Goal: Task Accomplishment & Management: Complete application form

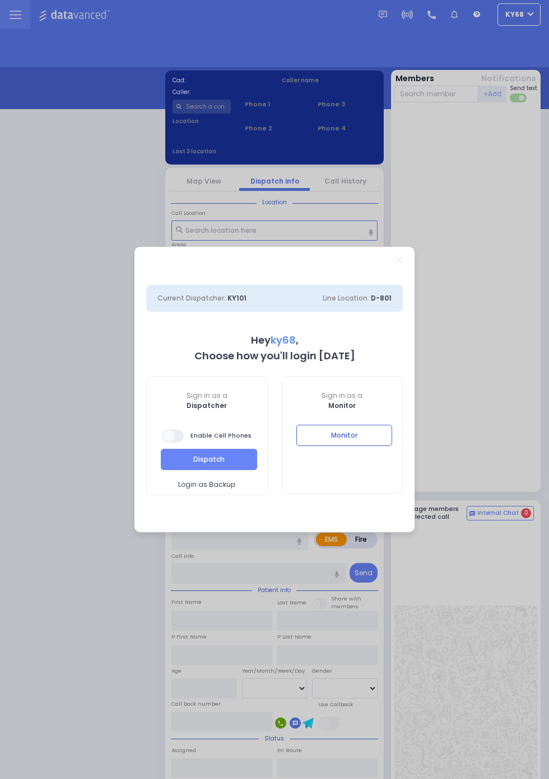
select select "12"
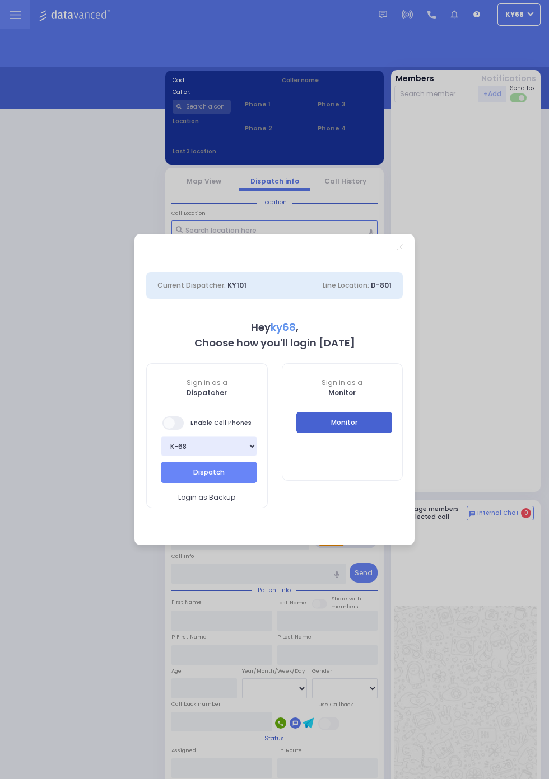
click at [386, 423] on button "Monitor" at bounding box center [344, 422] width 96 height 21
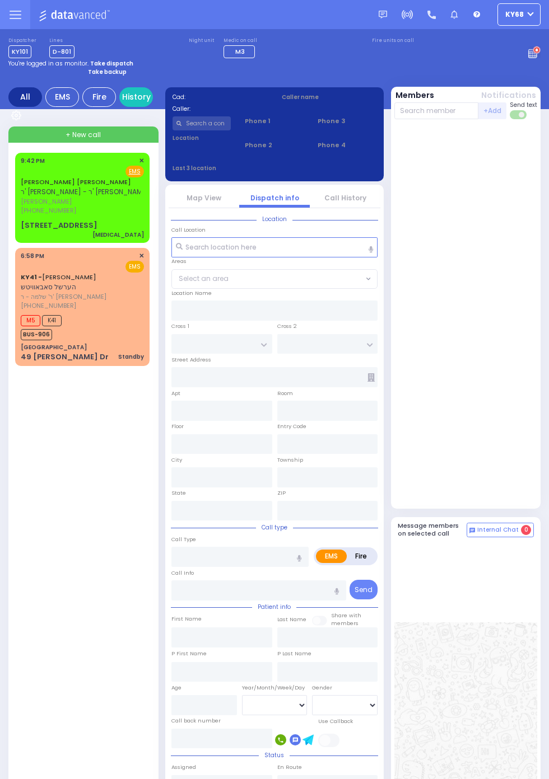
click at [21, 210] on span "[PHONE_NUMBER]" at bounding box center [48, 210] width 55 height 9
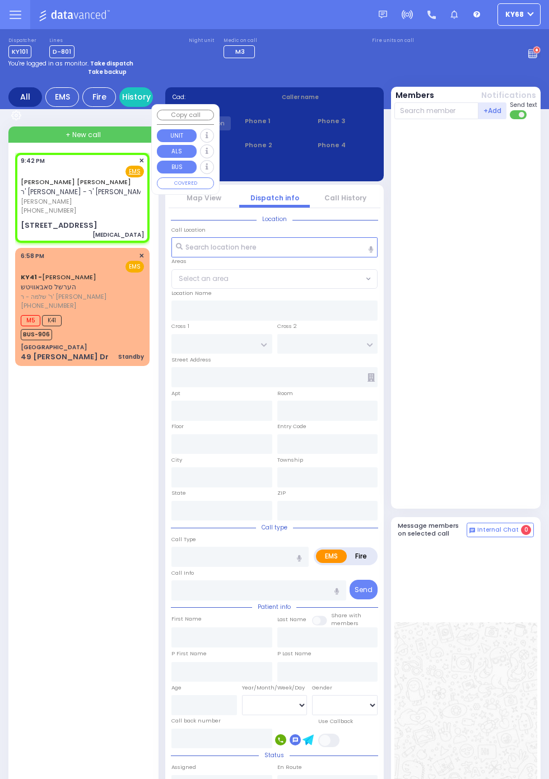
select select
type input "[MEDICAL_DATA]"
radio input "true"
type input "SIMCHA ISRAEL"
type input "[PERSON_NAME]"
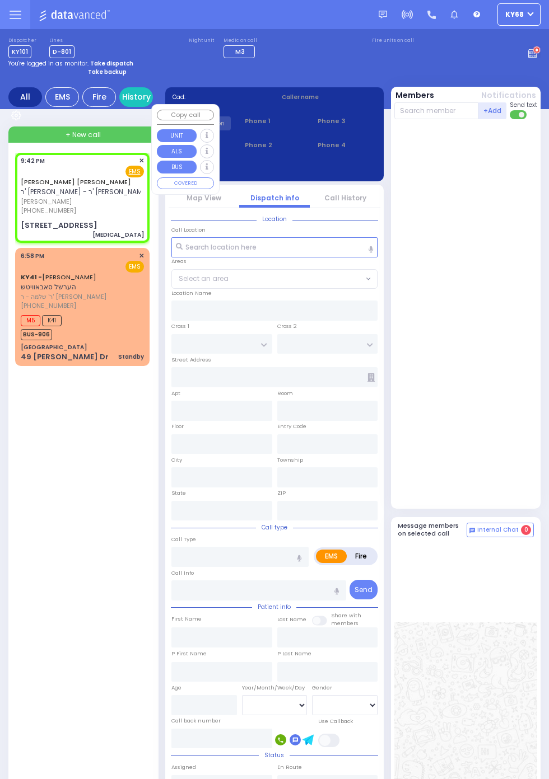
select select
type input "21:42"
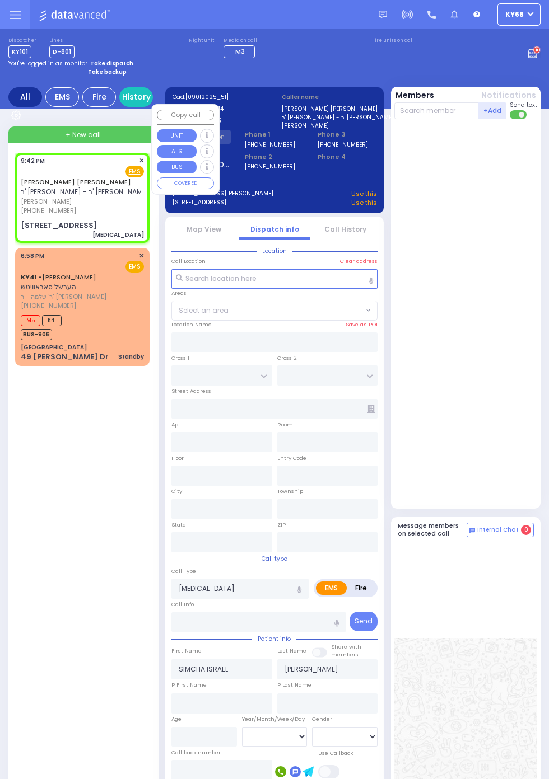
type input "HAWKS NEST RD"
type input "ORIOLE RD"
type input "[STREET_ADDRESS]"
type input "Monroe"
type input "[US_STATE]"
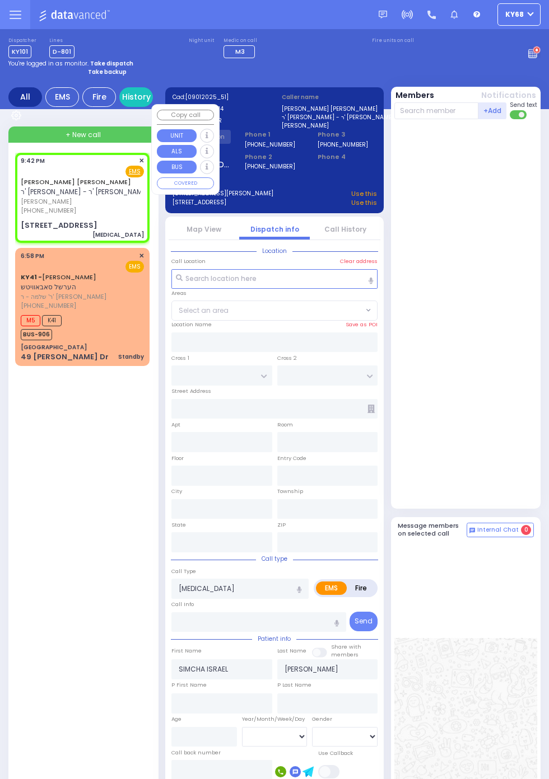
type input "10950"
select select "[GEOGRAPHIC_DATA]"
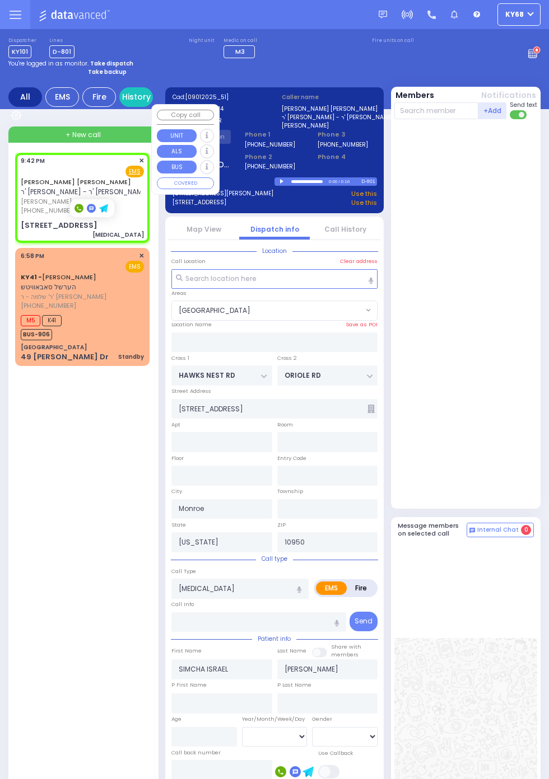
click at [506, 381] on div at bounding box center [467, 314] width 146 height 380
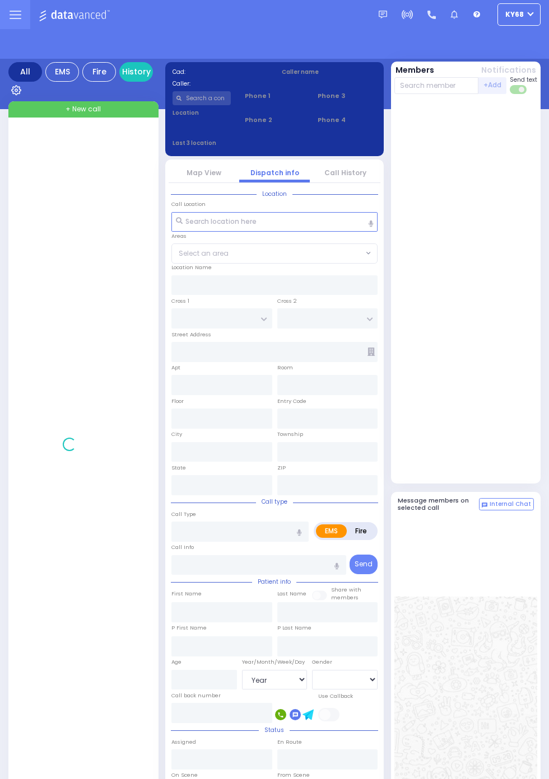
select select "Year"
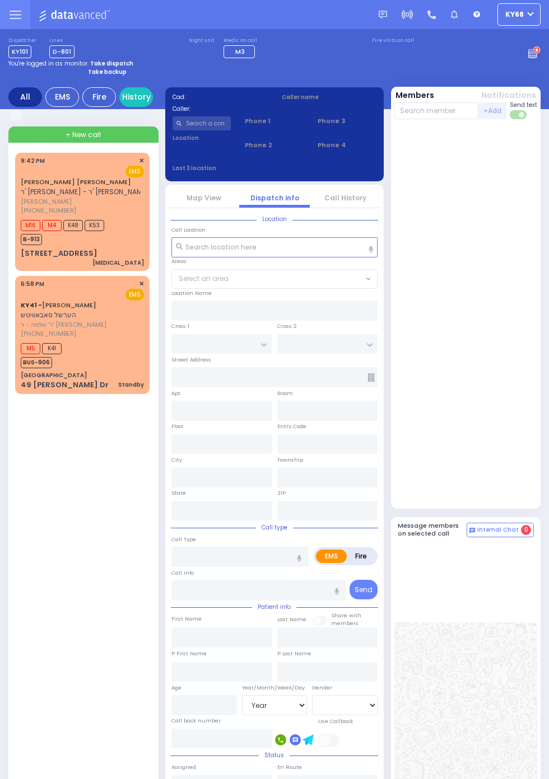
click at [21, 206] on span "[PERSON_NAME]" at bounding box center [85, 202] width 128 height 10
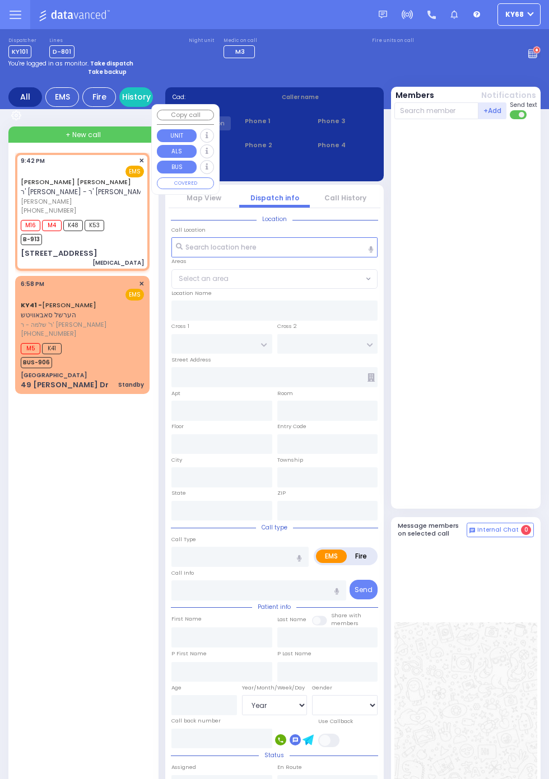
select select
type input "[MEDICAL_DATA]"
radio input "true"
type input "SIMCHA ISRAEL"
type input "[PERSON_NAME]"
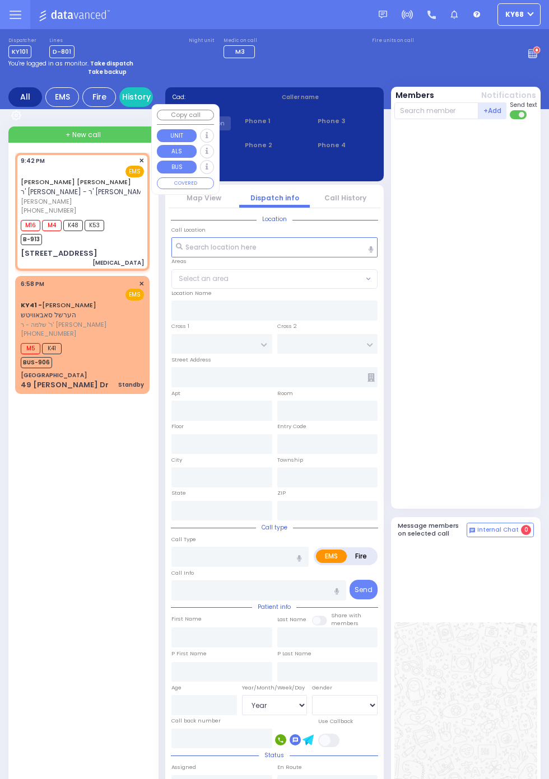
select select
type input "21:42"
type input "21:44"
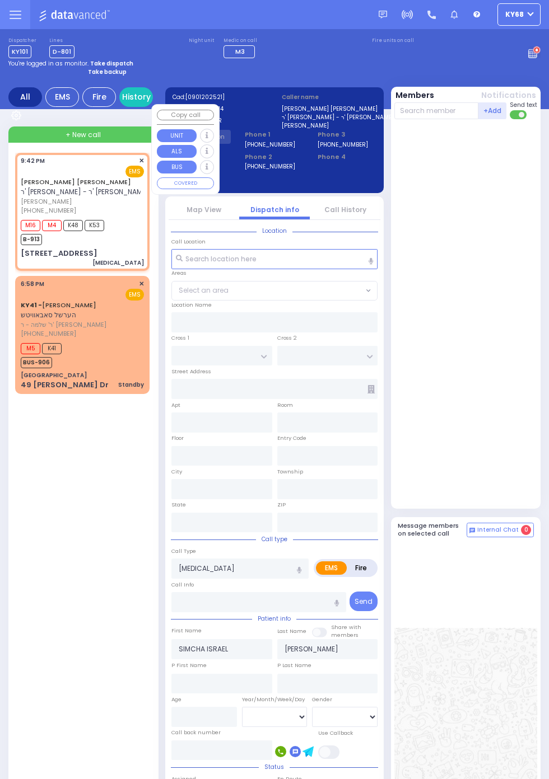
type input "HAWKS NEST RD"
type input "ORIOLE RD"
type input "[STREET_ADDRESS]"
type input "Monroe"
type input "[US_STATE]"
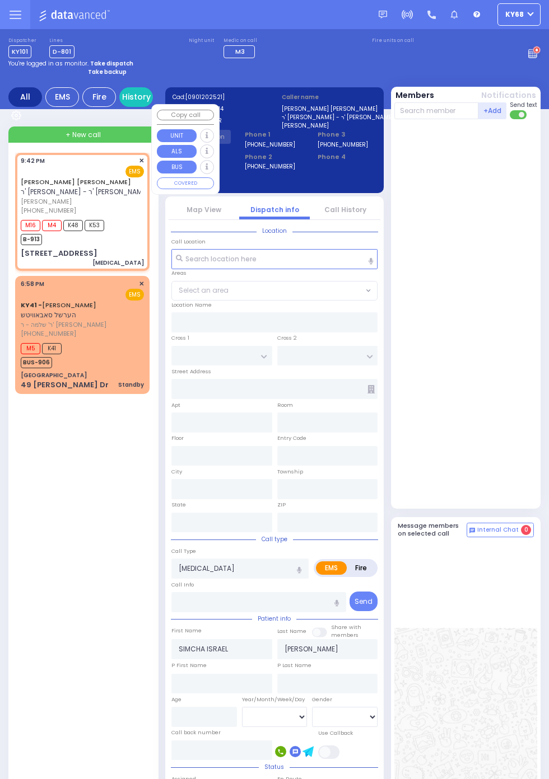
type input "10950"
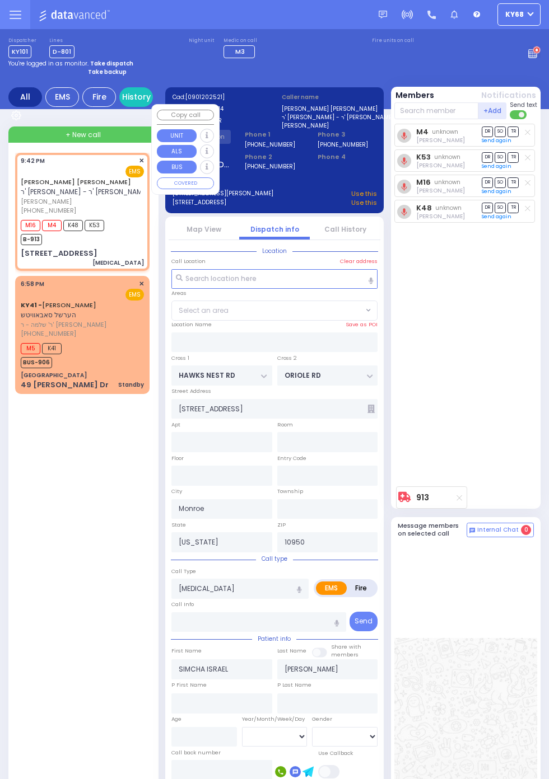
click at [510, 426] on div "M4 unknown Avrohom Yitzchok Flohr DR SO TR K53" at bounding box center [467, 303] width 146 height 358
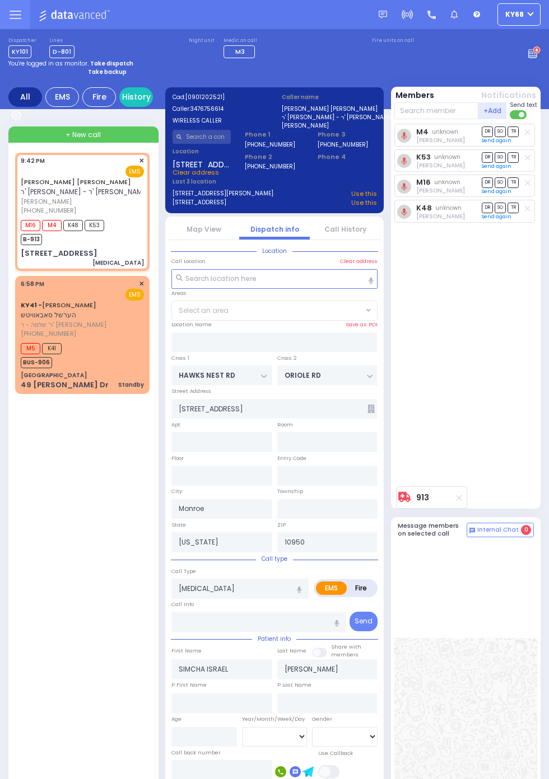
select select "[GEOGRAPHIC_DATA]"
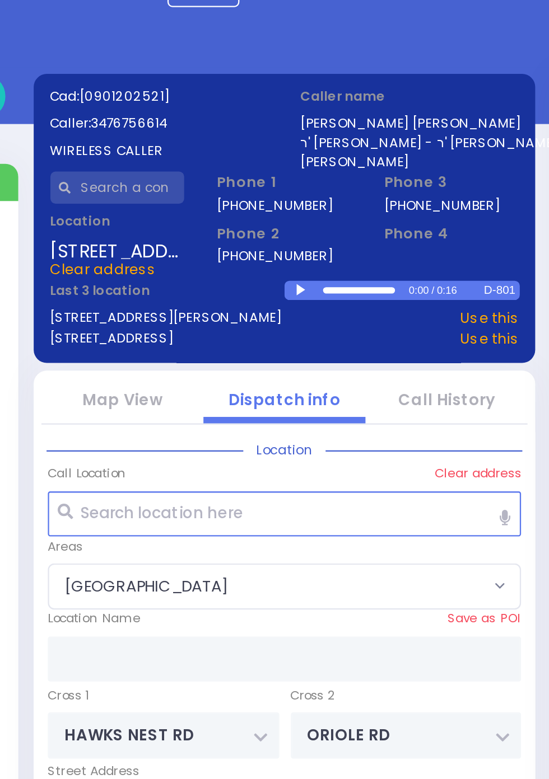
click at [281, 181] on div at bounding box center [283, 181] width 6 height 5
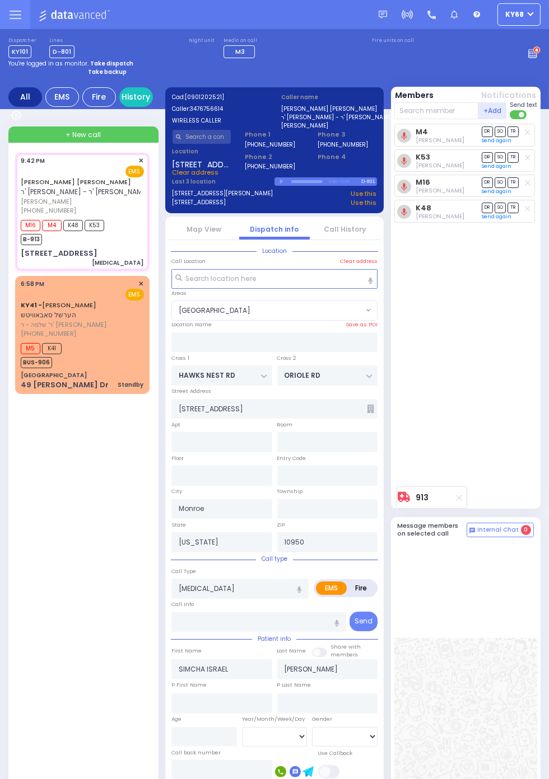
select select
radio input "true"
select select
type input "21:45"
select select "[GEOGRAPHIC_DATA]"
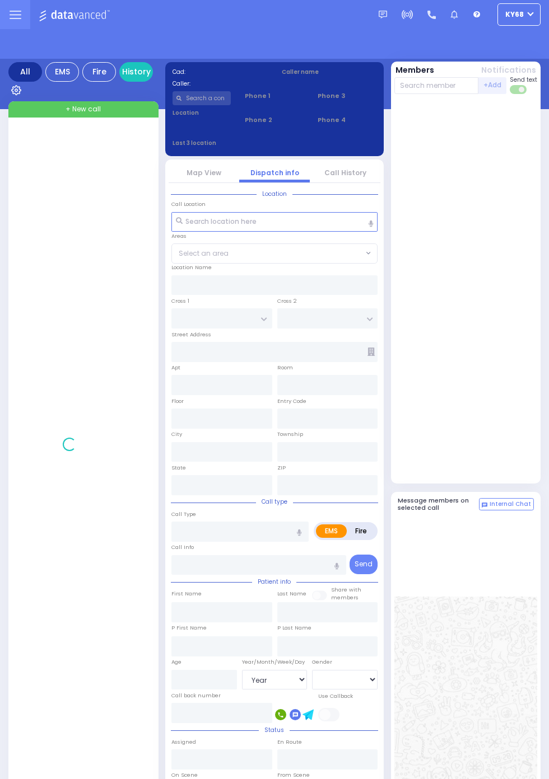
select select "Year"
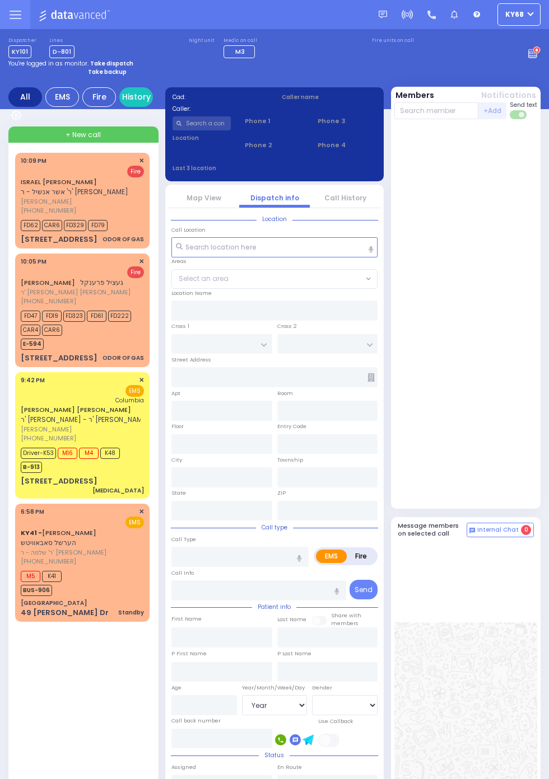
click at [25, 463] on span "B-913" at bounding box center [31, 467] width 21 height 11
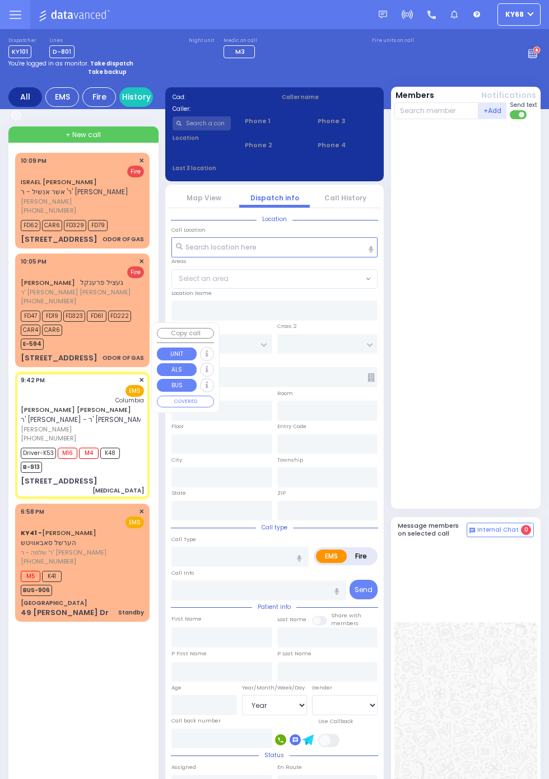
select select
type input "[MEDICAL_DATA]"
radio input "true"
type input "SIMCHA ISRAEL"
type input "[PERSON_NAME]"
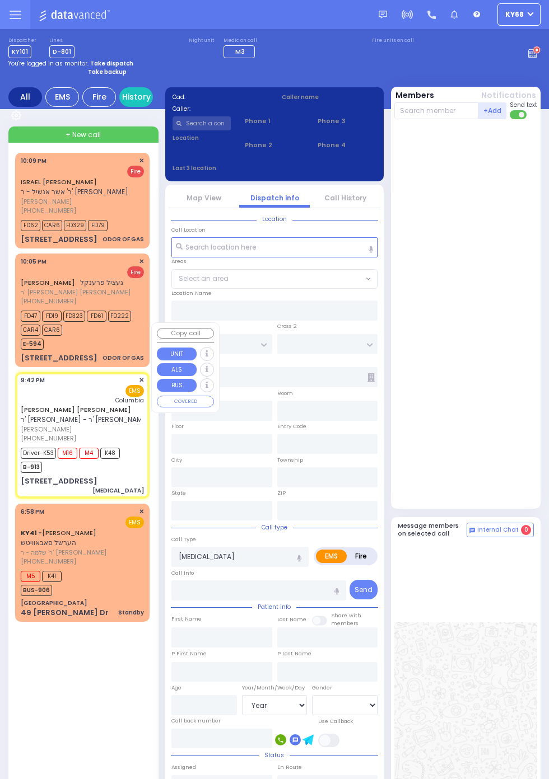
type input "[PERSON_NAME]"
type input "2"
select select "Year"
select select "[DEMOGRAPHIC_DATA]"
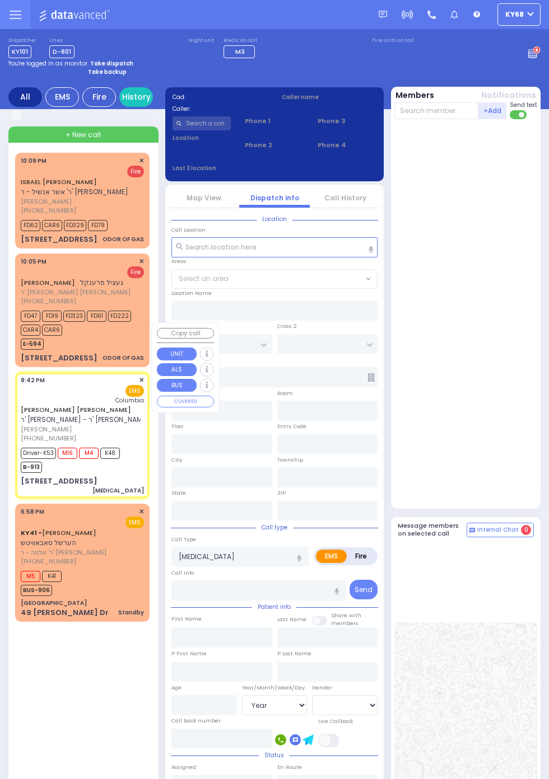
type input "21:42"
type input "21:44"
type input "21:45"
type input "22:00"
type input "New York Presbyterian Hospital- Columbia Campus"
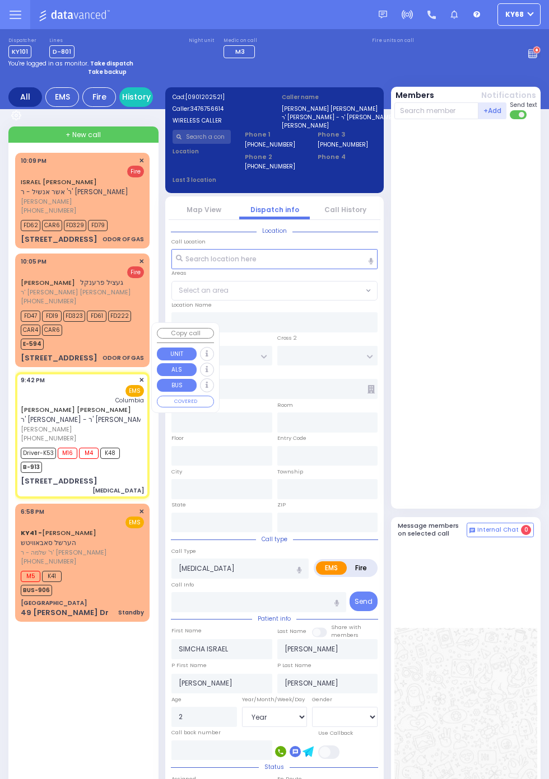
type input "HAWKS NEST RD"
type input "ORIOLE RD"
type input "[STREET_ADDRESS]"
type input "Monroe"
type input "[US_STATE]"
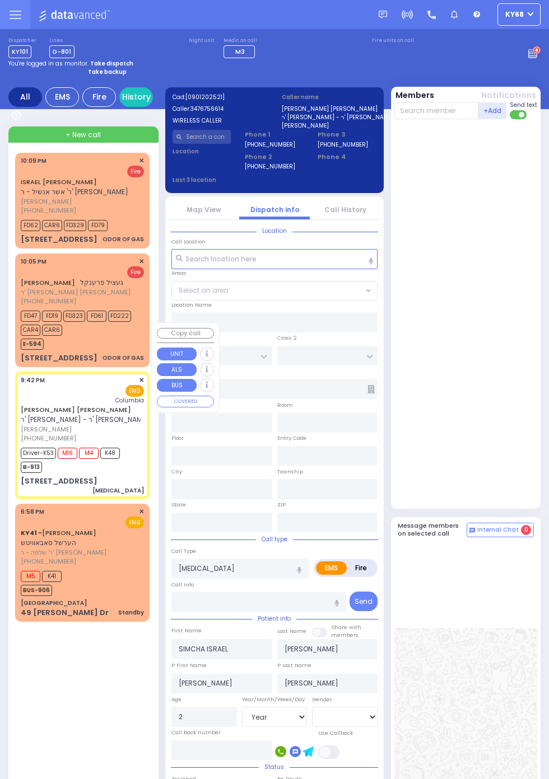
type input "10950"
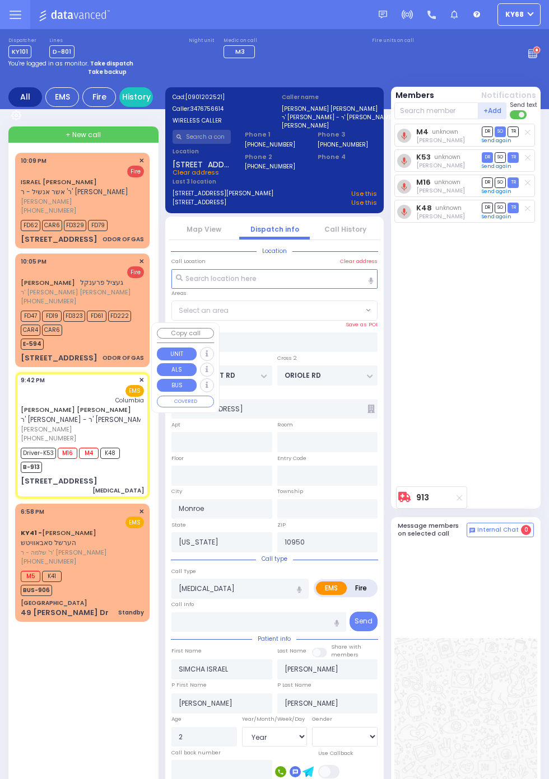
select select "[GEOGRAPHIC_DATA]"
select select
radio input "true"
select select "Year"
select select "[DEMOGRAPHIC_DATA]"
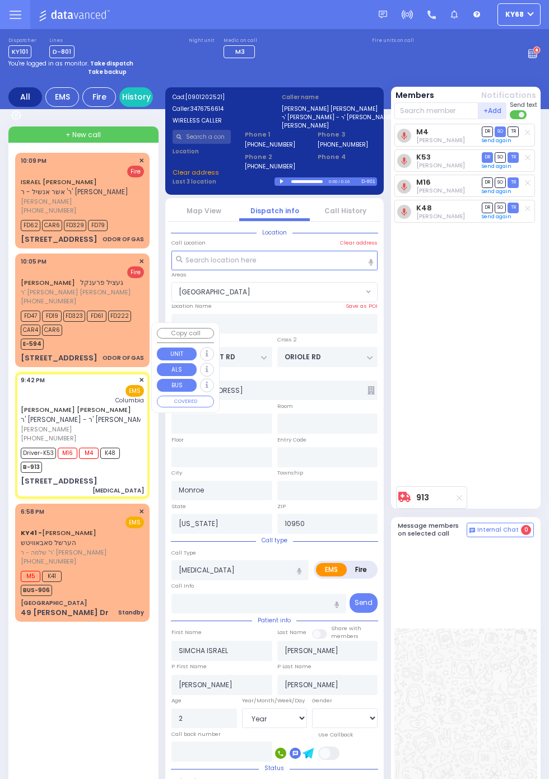
select select "[GEOGRAPHIC_DATA]"
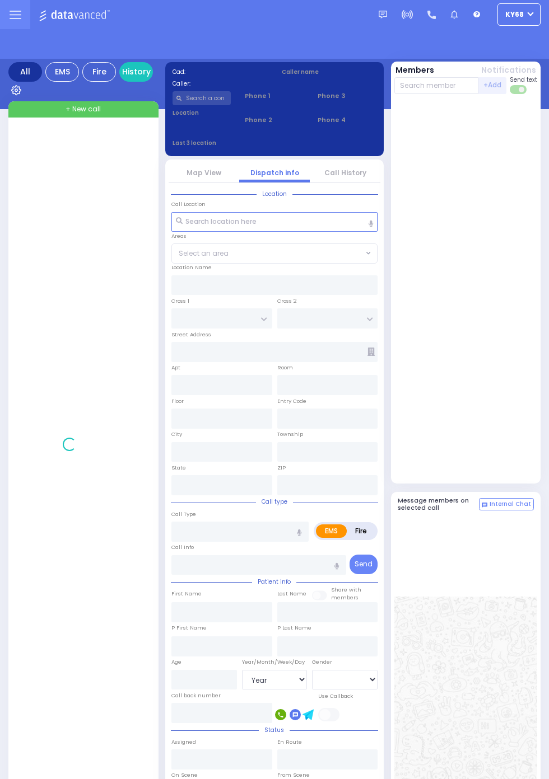
select select "Year"
select select "[DEMOGRAPHIC_DATA]"
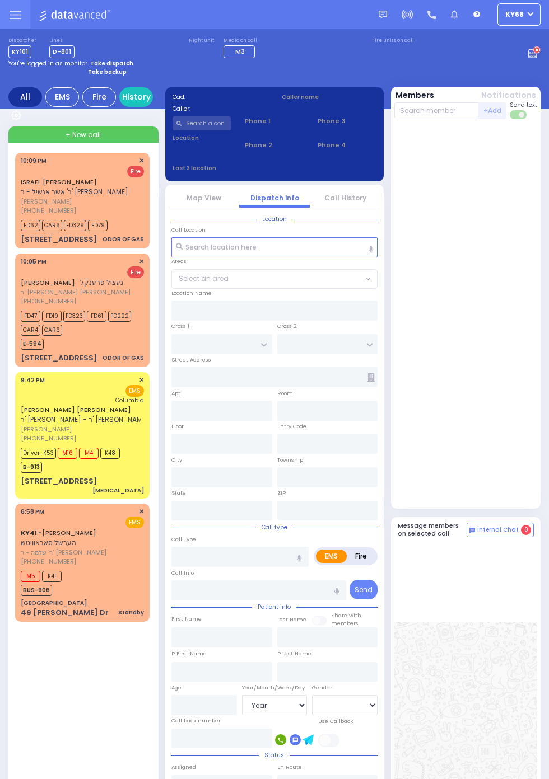
click at [21, 442] on span "[PHONE_NUMBER]" at bounding box center [48, 438] width 55 height 9
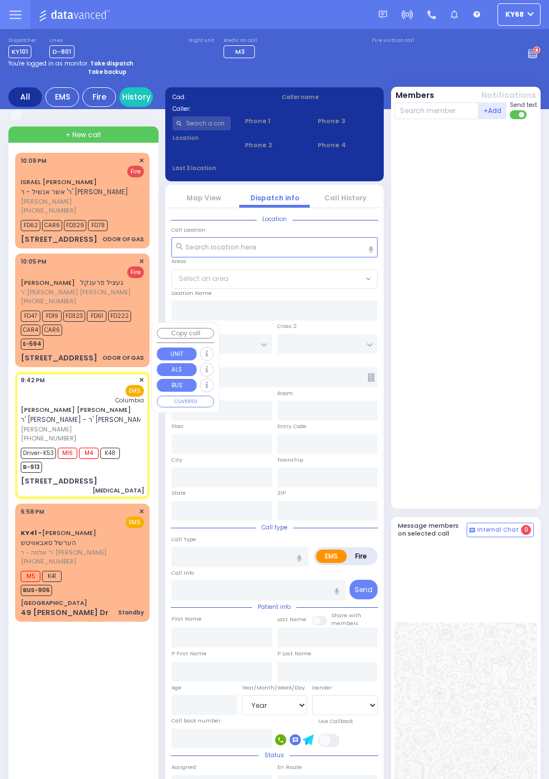
select select
type input "[MEDICAL_DATA]"
radio input "true"
type input "SIMCHA ISRAEL"
type input "[PERSON_NAME]"
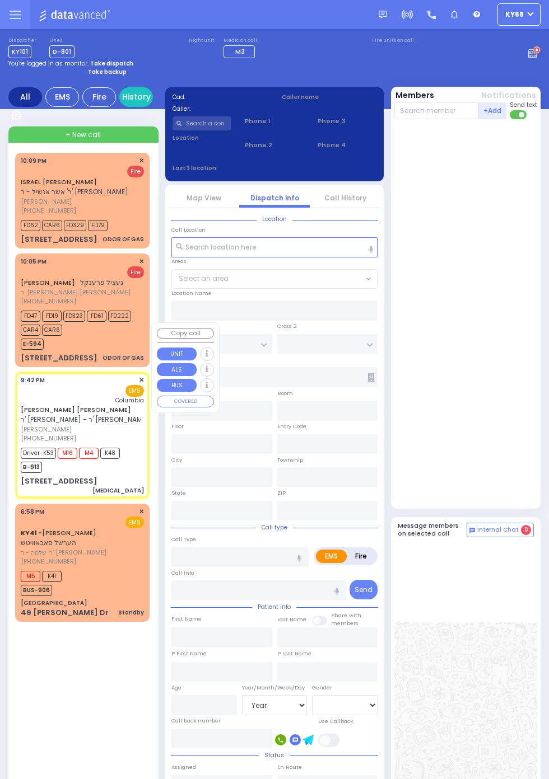
type input "[PERSON_NAME]"
type input "2"
select select "Year"
select select "[DEMOGRAPHIC_DATA]"
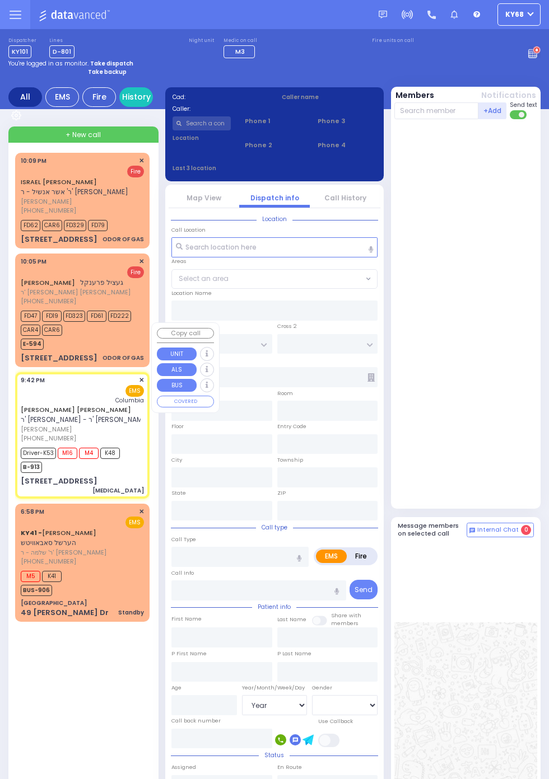
type input "21:42"
type input "21:44"
type input "21:45"
type input "22:00"
type input "[US_STATE][GEOGRAPHIC_DATA]- [GEOGRAPHIC_DATA]"
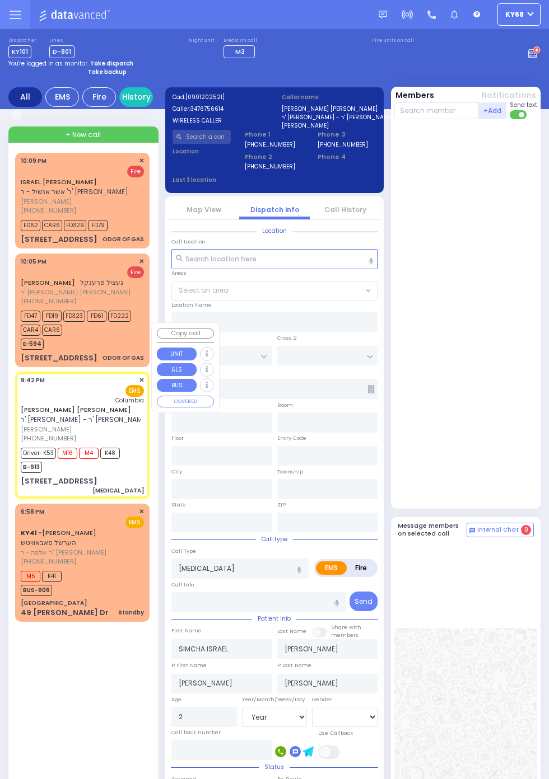
type input "HAWKS NEST RD"
type input "ORIOLE RD"
type input "[STREET_ADDRESS]"
type input "Monroe"
type input "[US_STATE]"
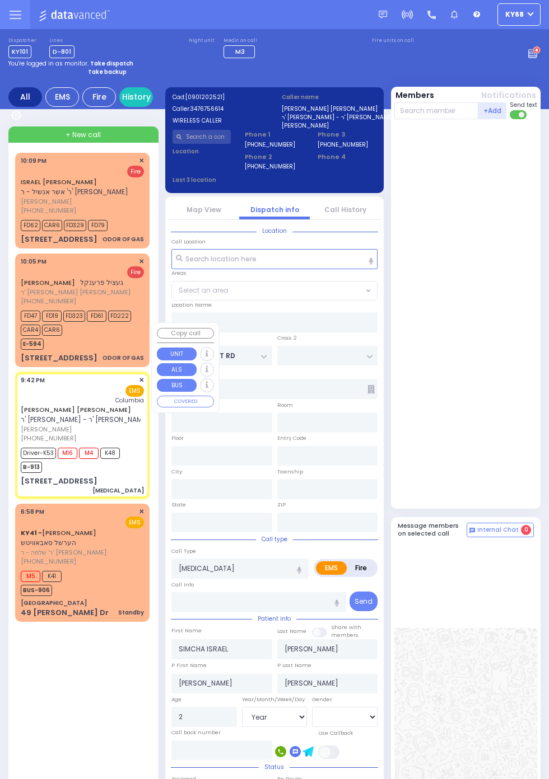
type input "10950"
select select "[GEOGRAPHIC_DATA]"
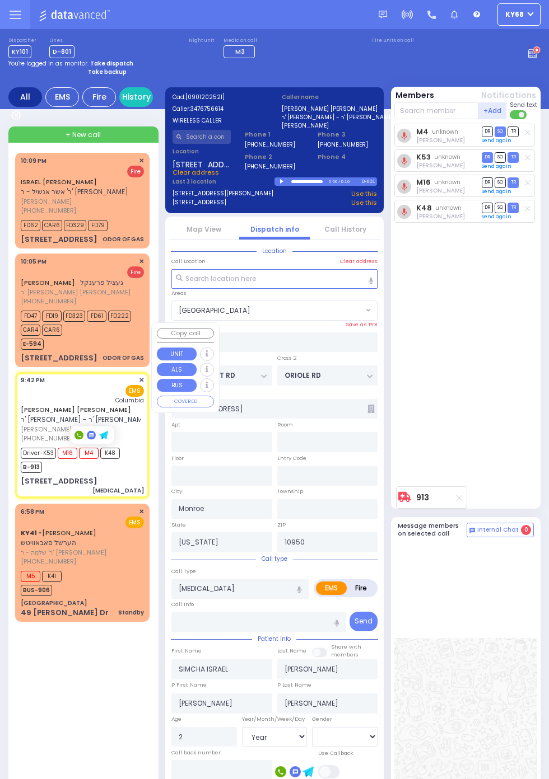
click at [517, 439] on div "M4 unknown Avrohom Yitzchok Flohr DR SO TR K53" at bounding box center [467, 303] width 146 height 358
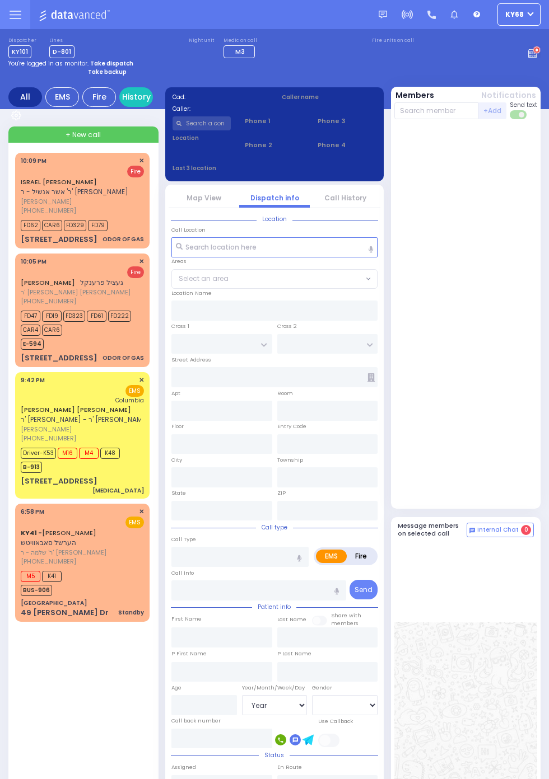
select select "Year"
select select "[DEMOGRAPHIC_DATA]"
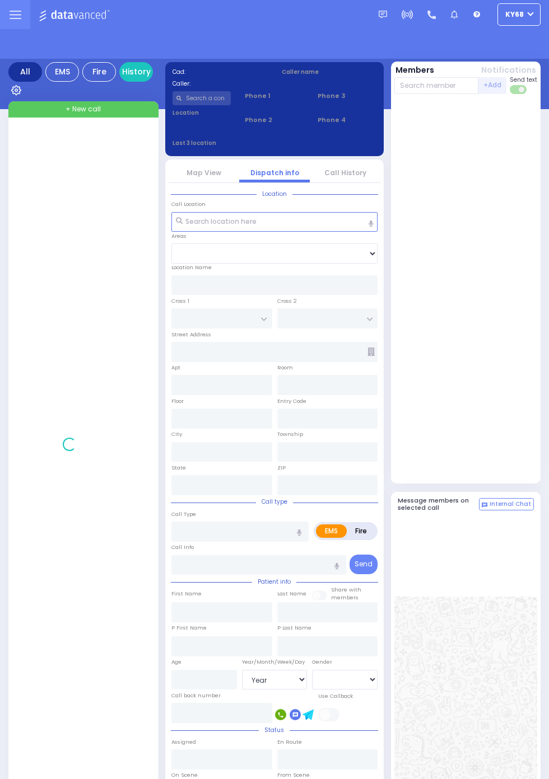
select select "Year"
select select "[DEMOGRAPHIC_DATA]"
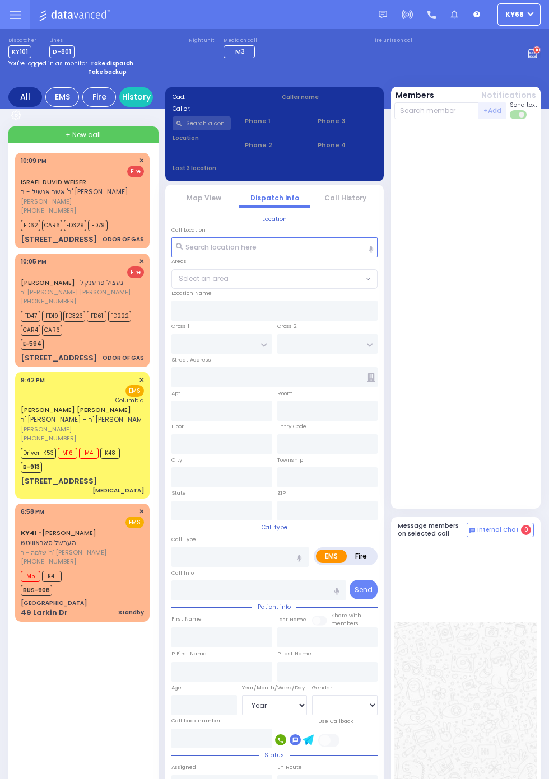
select select "Year"
select select "[DEMOGRAPHIC_DATA]"
click at [212, 128] on input "text" at bounding box center [201, 123] width 59 height 14
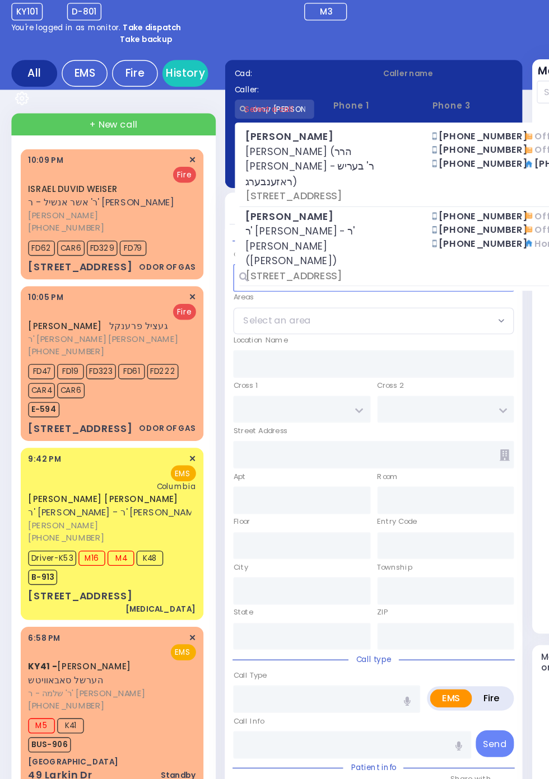
type input "קרויס דוד ליי"
click at [325, 70] on div "Take backup" at bounding box center [314, 72] width 452 height 8
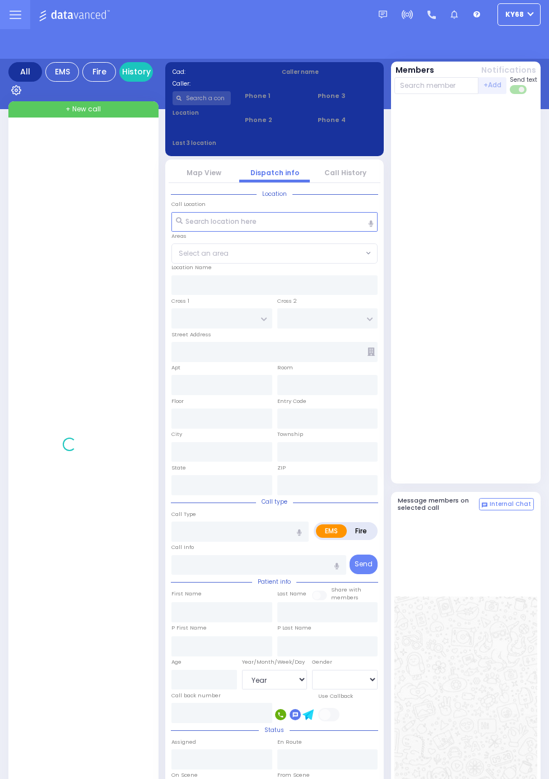
select select "Year"
select select "[DEMOGRAPHIC_DATA]"
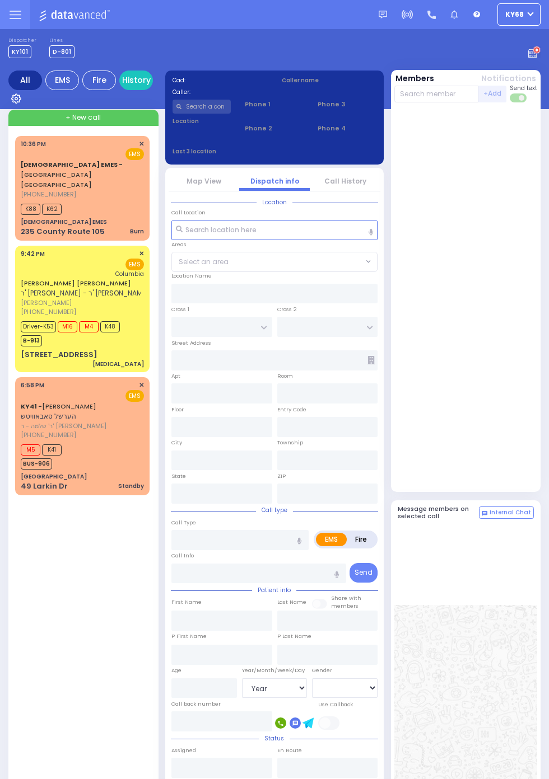
select select "Year"
select select "[DEMOGRAPHIC_DATA]"
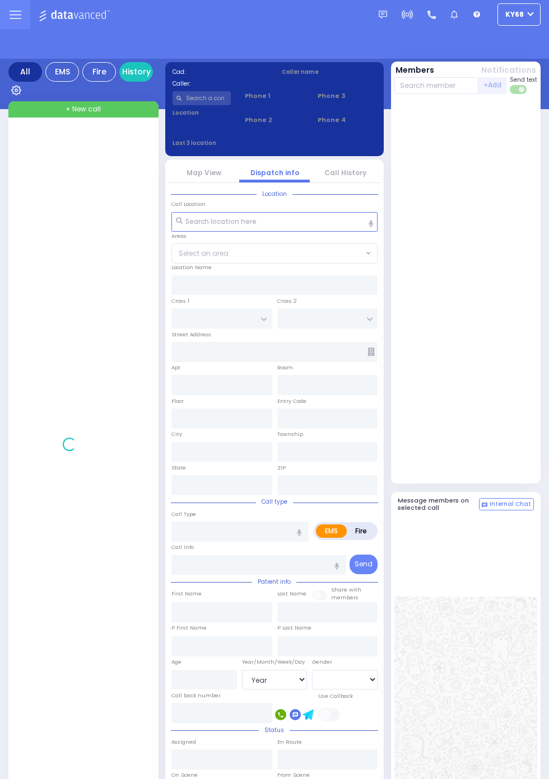
select select "Year"
select select "[DEMOGRAPHIC_DATA]"
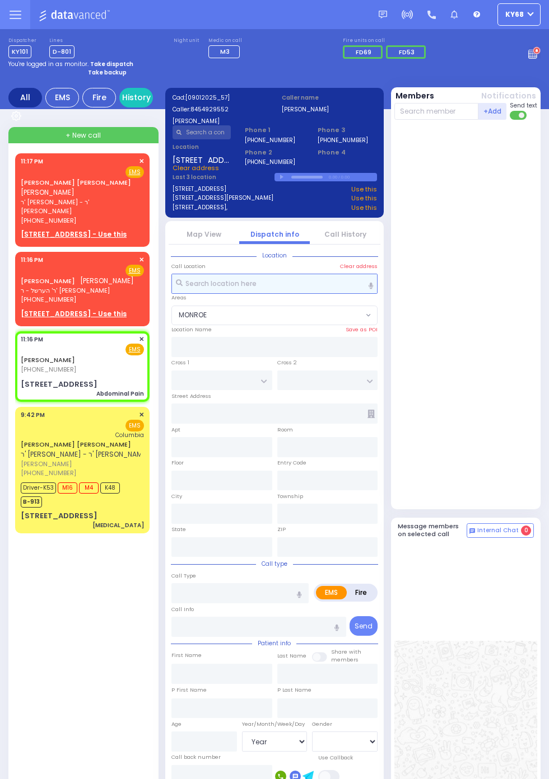
select select "MONROE"
type input "[PERSON_NAME]"
type input "[STREET_ADDRESS]"
type input "Monroe"
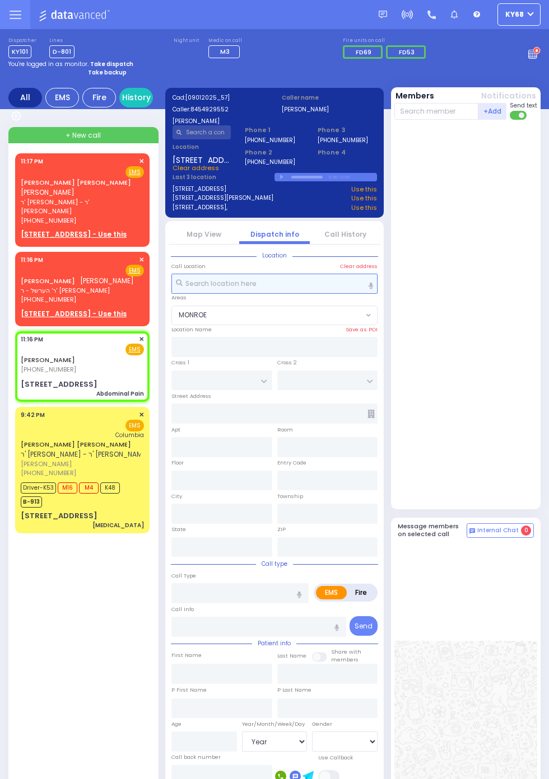
type input "[US_STATE]"
type input "10950"
type input "Abdominal Pain"
radio input "true"
type input "[PERSON_NAME]"
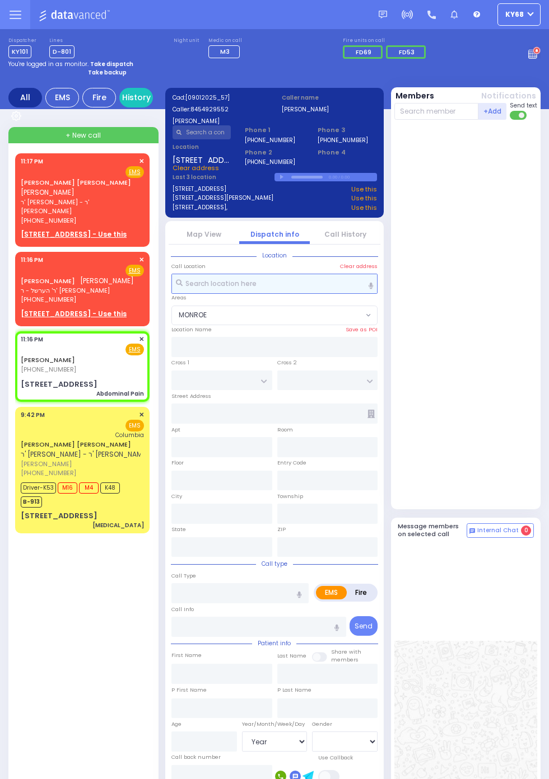
type input "KORNBLY"
type input "22"
select select "Year"
select select "[DEMOGRAPHIC_DATA]"
type input "23:16"
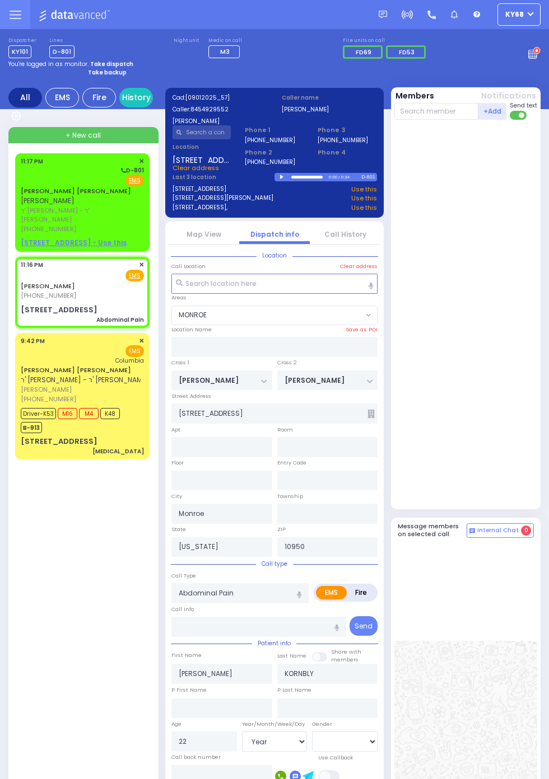
click at [21, 208] on span "ר' [PERSON_NAME] - ר' [PERSON_NAME]" at bounding box center [81, 215] width 120 height 18
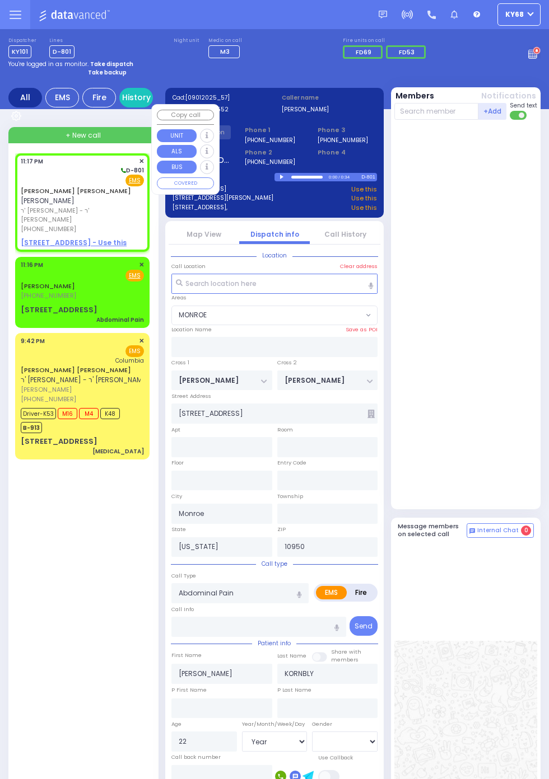
select select
radio input "true"
type input "SHMIEL YIDA"
type input "MOSHKOWITZ"
select select
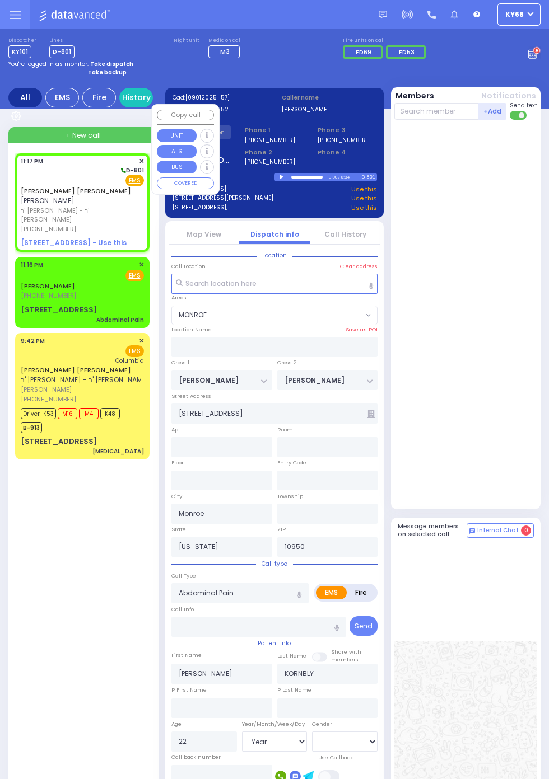
select select
type input "23:17"
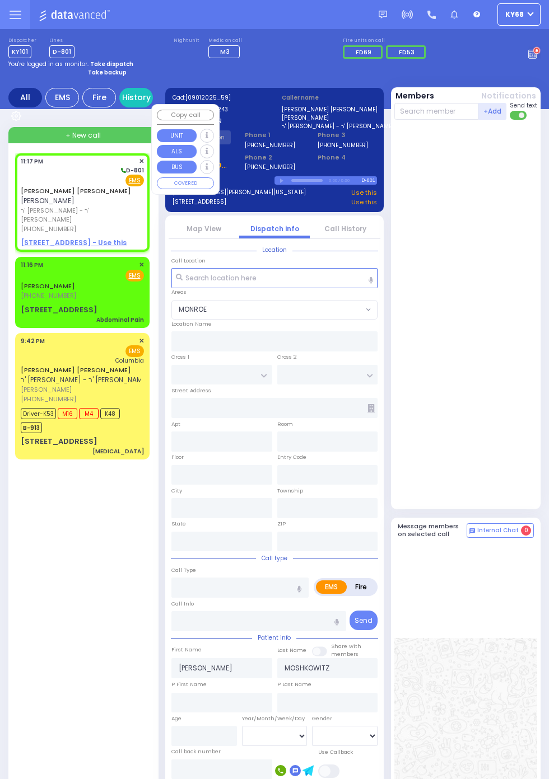
click at [509, 408] on div at bounding box center [467, 314] width 146 height 380
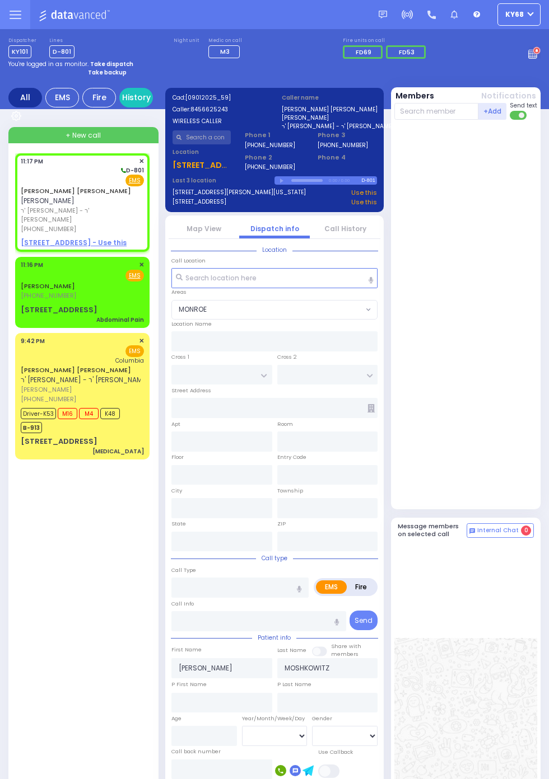
click at [21, 282] on link "[PERSON_NAME]" at bounding box center [48, 286] width 54 height 9
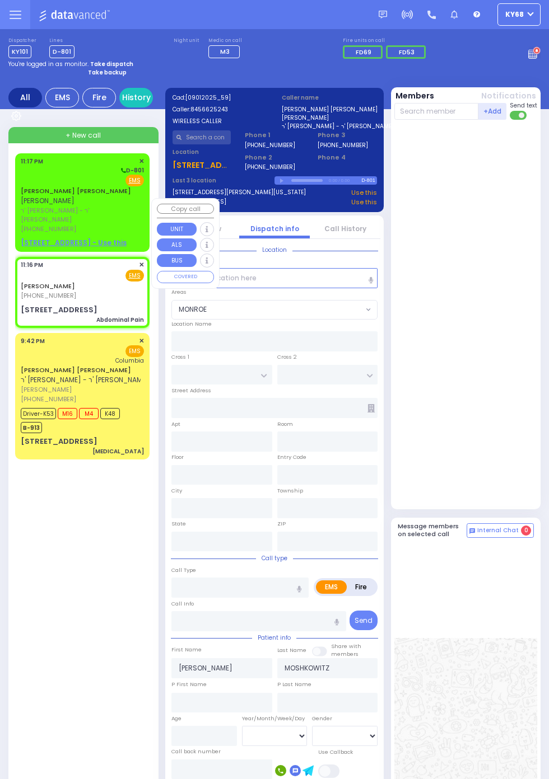
select select
type input "Abdominal Pain"
radio input "true"
type input "JOSEPH"
type input "KORNBLY"
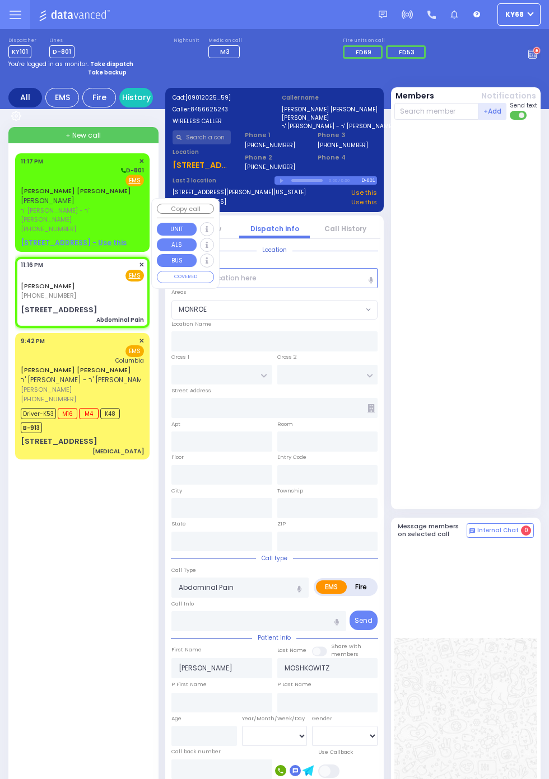
type input "22"
select select "Year"
select select "[DEMOGRAPHIC_DATA]"
type input "23:16"
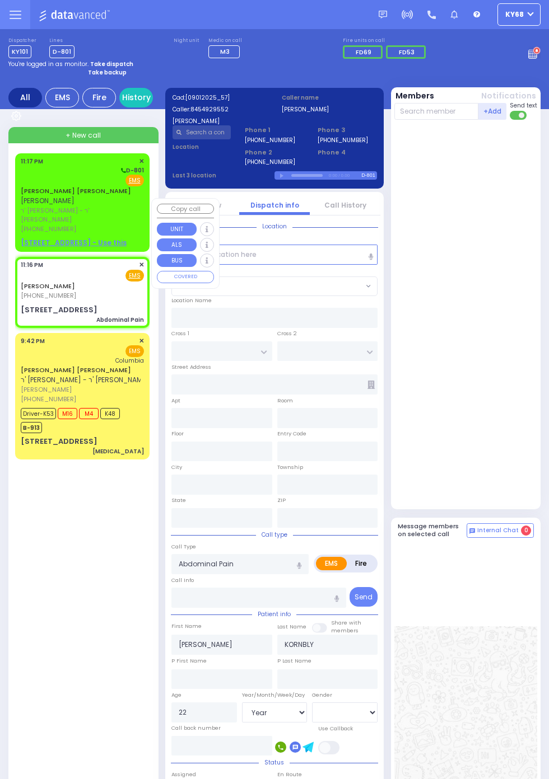
type input "BREWSTER RD"
type input "ALDEN RD"
type input "[STREET_ADDRESS]"
type input "Monroe"
type input "[US_STATE]"
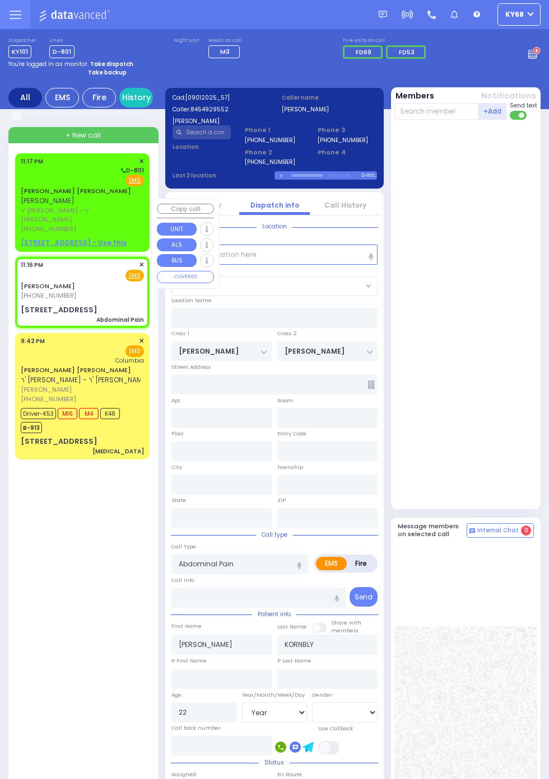
type input "10950"
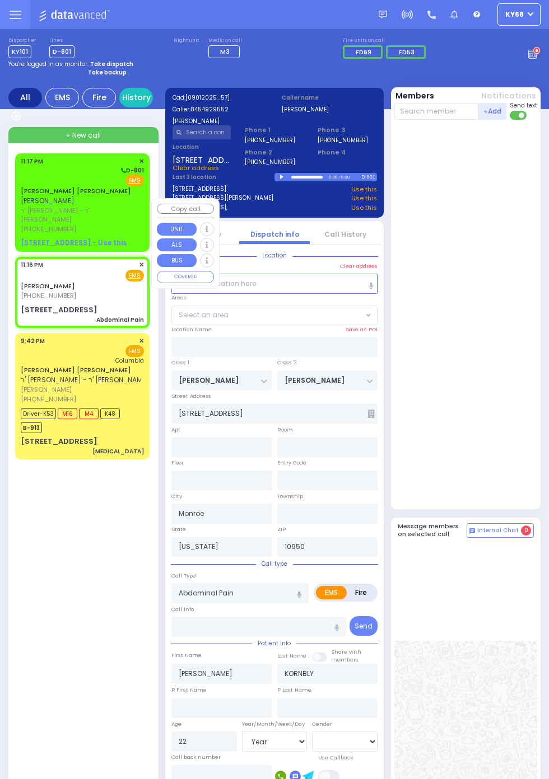
select select "MONROE"
click at [516, 397] on div at bounding box center [467, 314] width 146 height 380
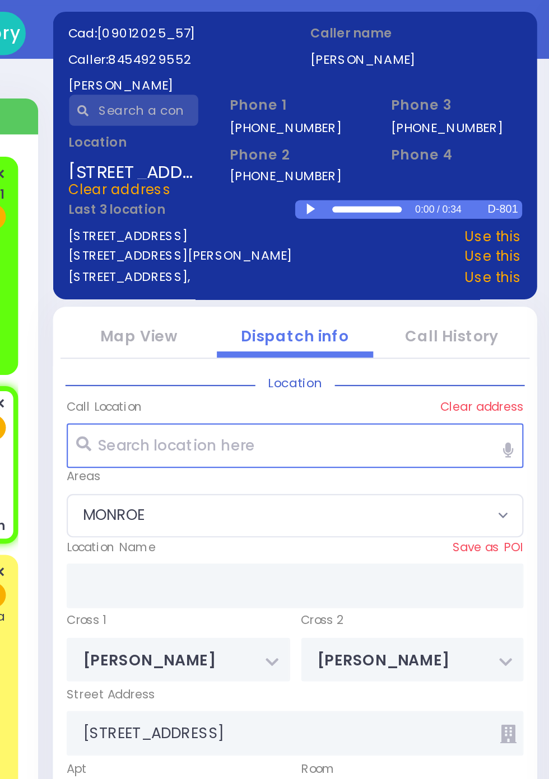
click at [286, 180] on div at bounding box center [283, 177] width 6 height 5
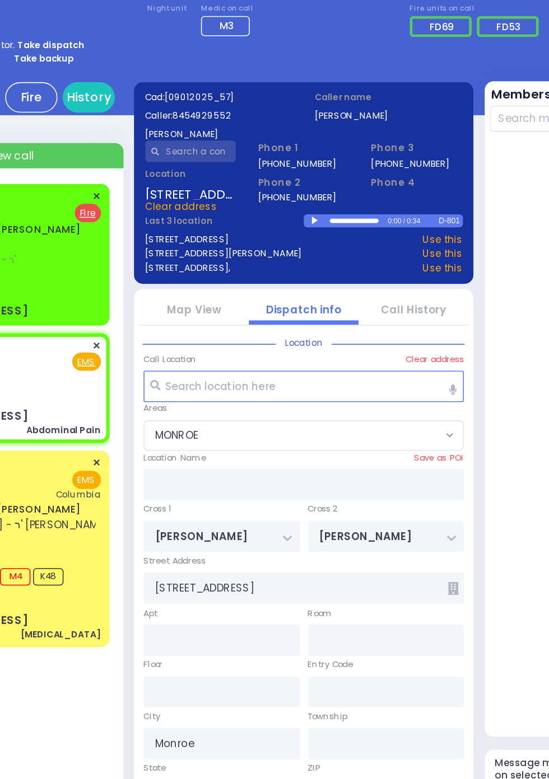
click at [281, 176] on div at bounding box center [283, 177] width 6 height 5
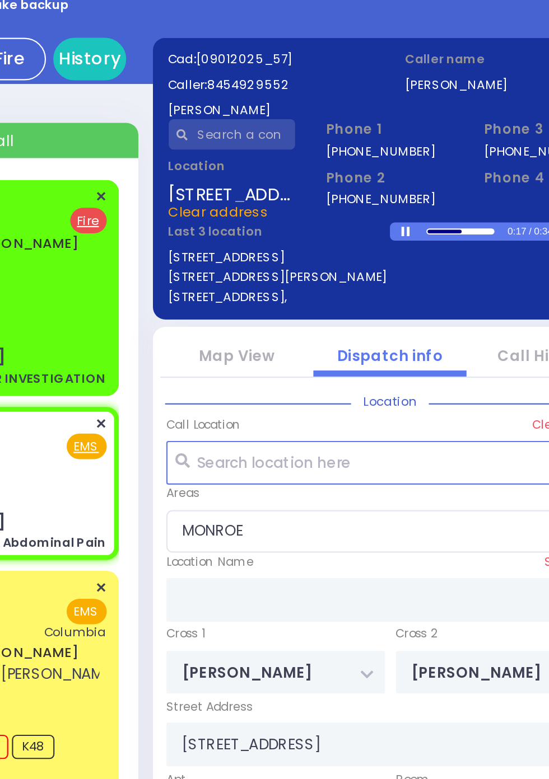
click at [283, 178] on div at bounding box center [283, 177] width 6 height 4
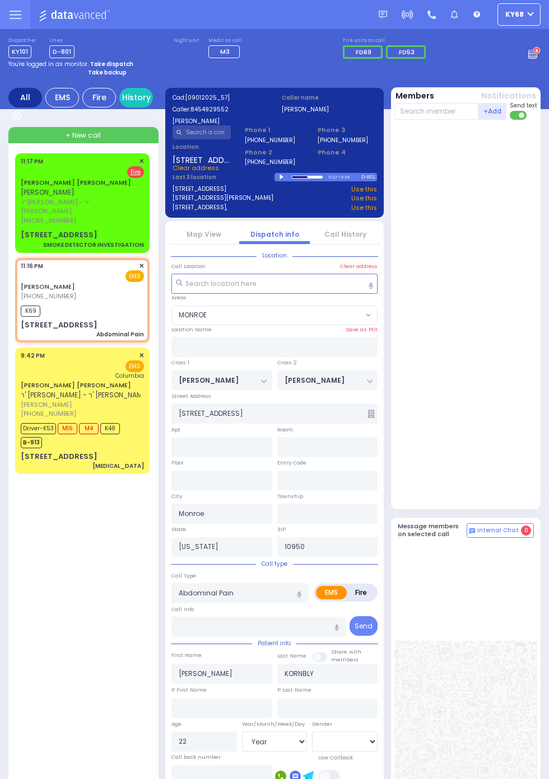
select select
radio input "true"
select select "Year"
select select "[DEMOGRAPHIC_DATA]"
type input "23:18"
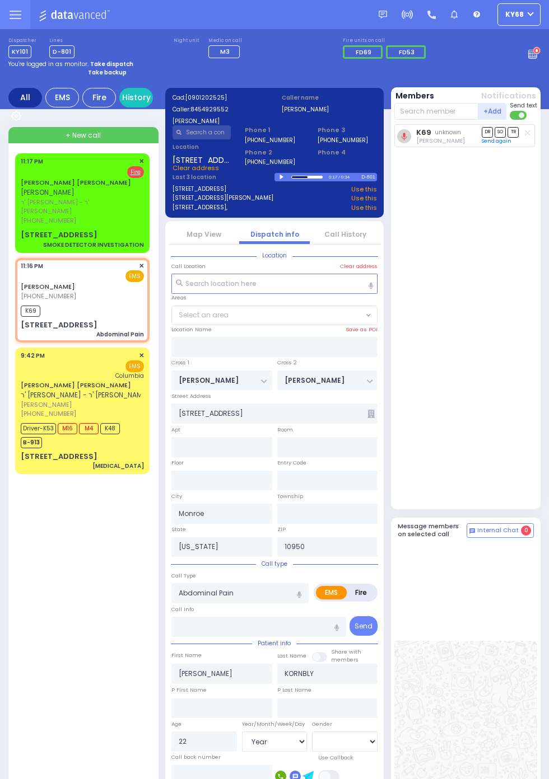
select select "MONROE"
select select
radio input "true"
select select "Year"
select select "[DEMOGRAPHIC_DATA]"
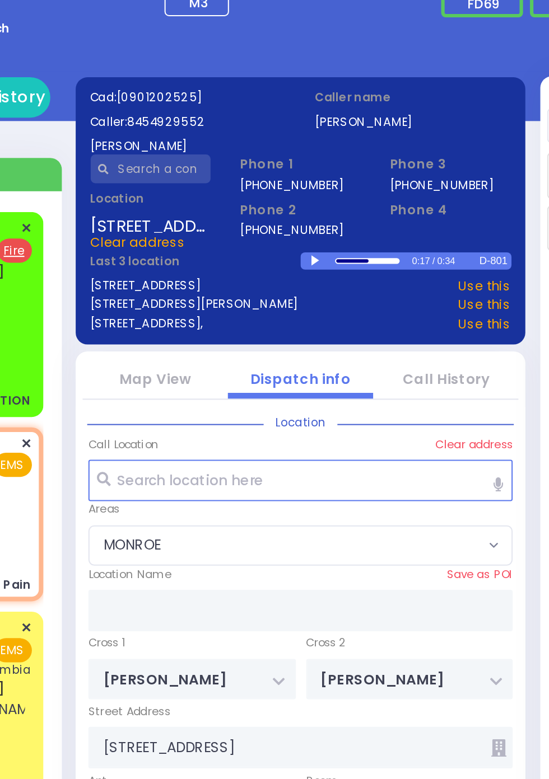
click at [286, 175] on div at bounding box center [283, 177] width 6 height 5
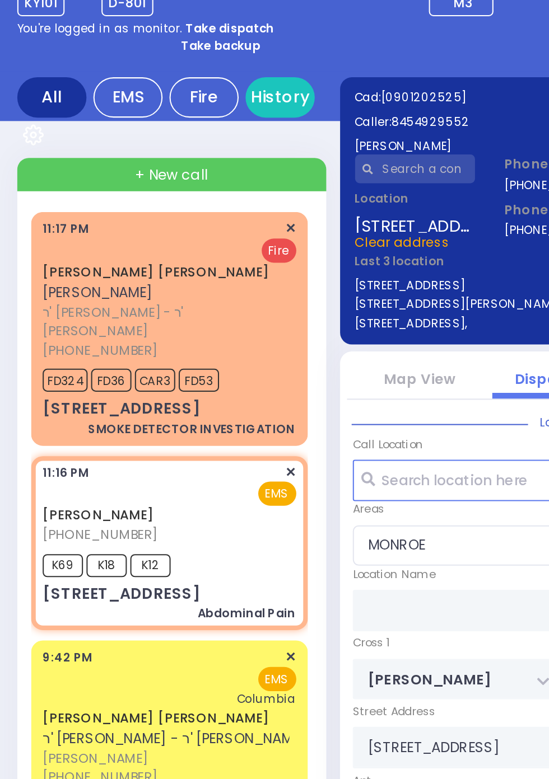
select select "MONROE"
radio input "true"
select select "Year"
select select "[DEMOGRAPHIC_DATA]"
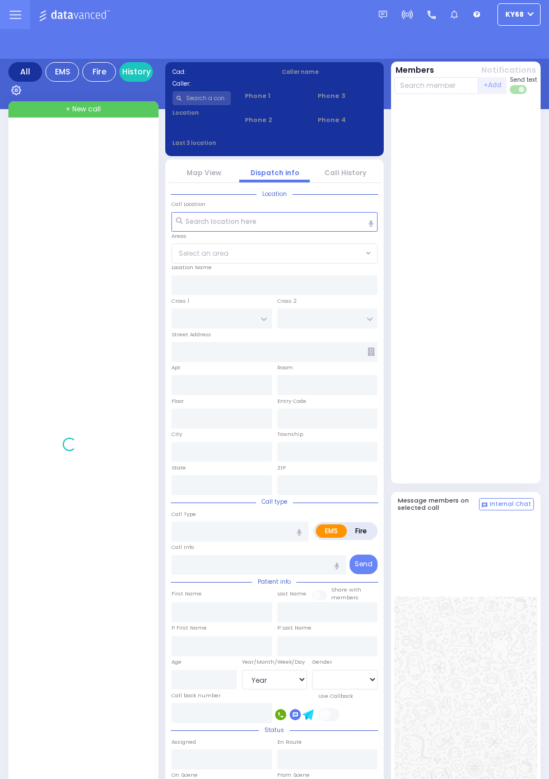
select select "Year"
select select "[DEMOGRAPHIC_DATA]"
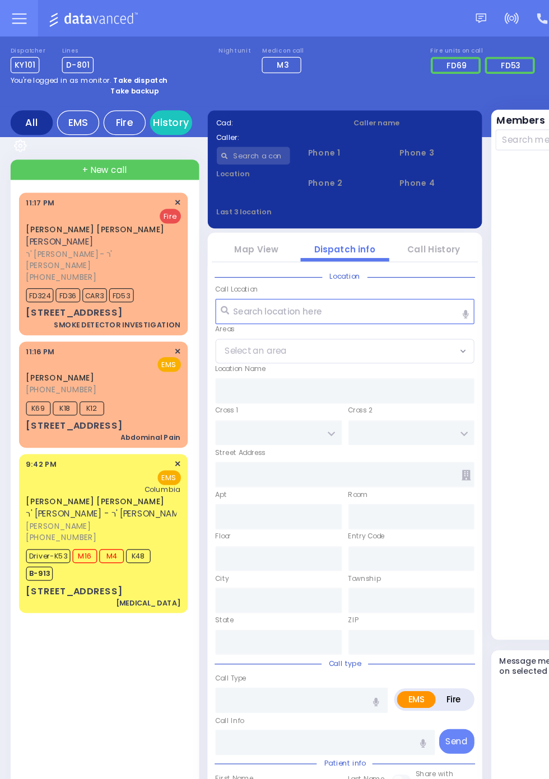
click at [21, 306] on span "[PHONE_NUMBER]" at bounding box center [48, 310] width 55 height 9
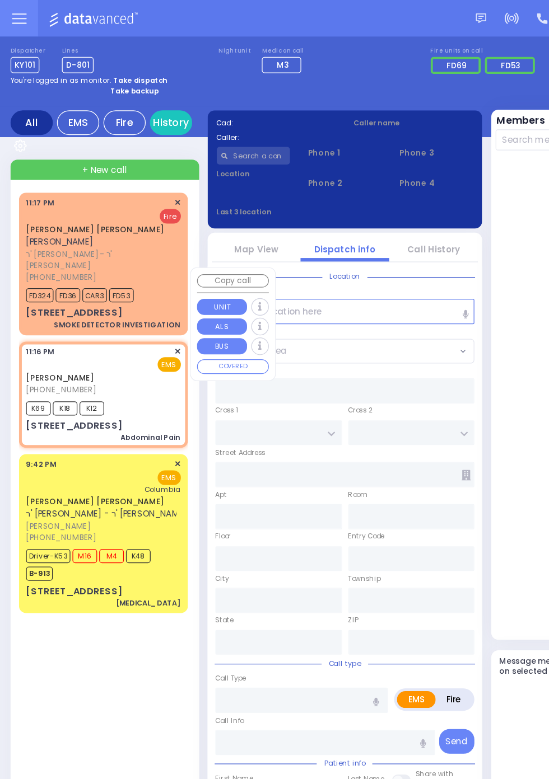
select select
type input "Abdominal Pain"
radio input "true"
type input "[PERSON_NAME]"
type input "KORNBLY"
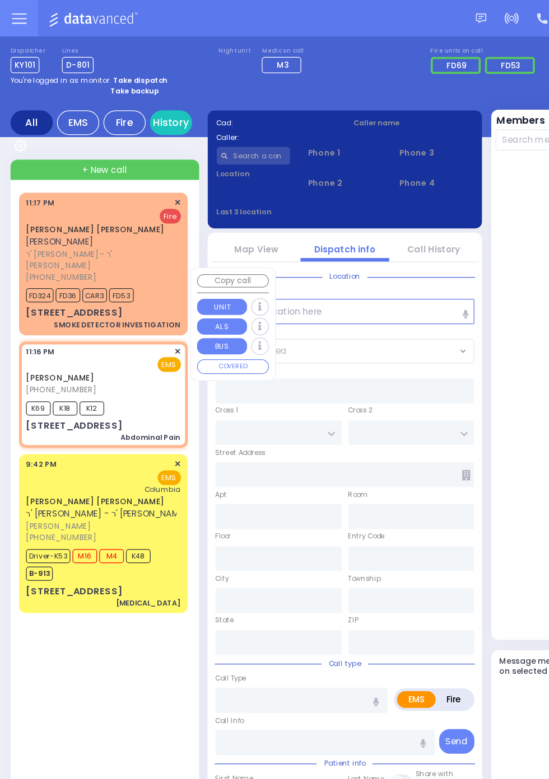
type input "22"
select select "Year"
select select "[DEMOGRAPHIC_DATA]"
type input "23:16"
type input "23:18"
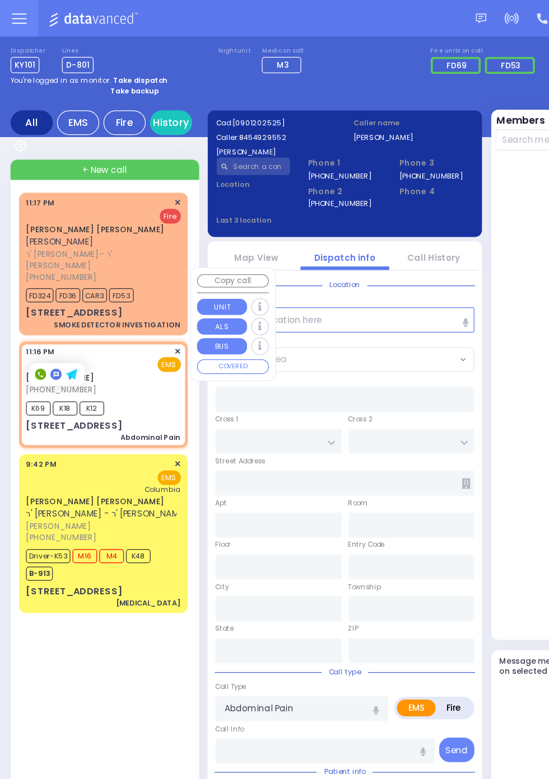
type input "[PERSON_NAME]"
type input "[STREET_ADDRESS]"
type input "Monroe"
type input "[US_STATE]"
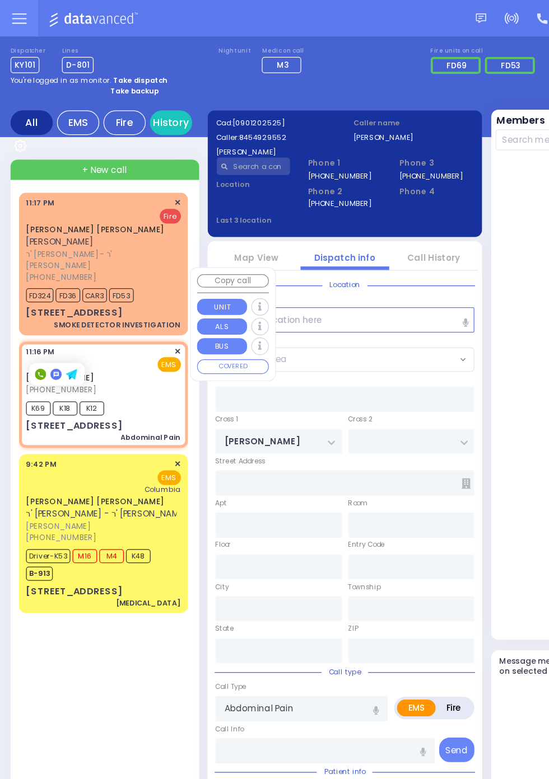
type input "10950"
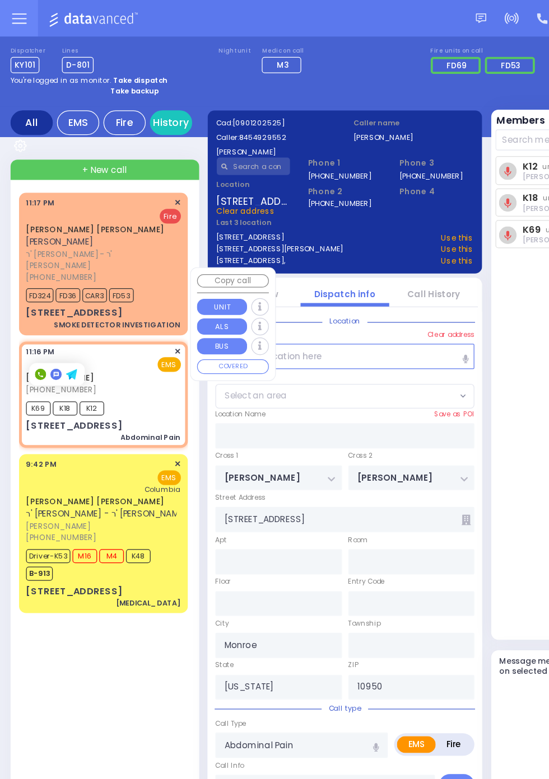
select select "MONROE"
click at [426, 307] on div "K12 unknown Bernard Babad DR SO TR Sending text" at bounding box center [467, 314] width 146 height 380
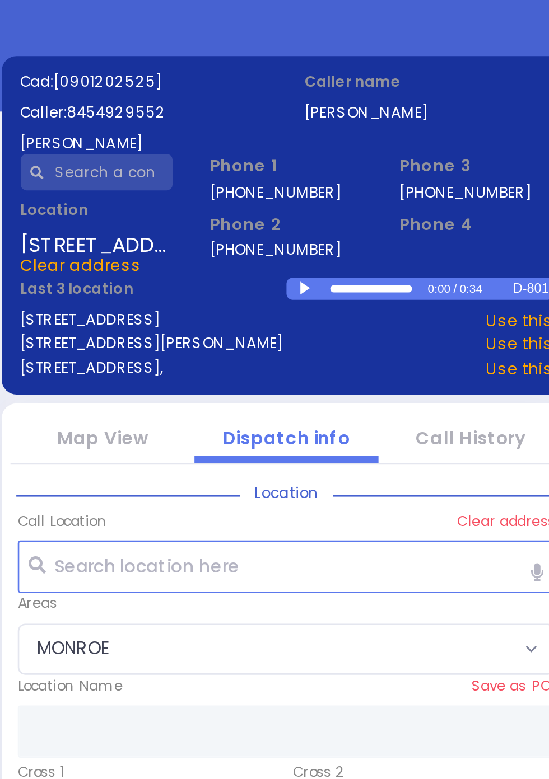
click at [286, 175] on div at bounding box center [283, 177] width 6 height 5
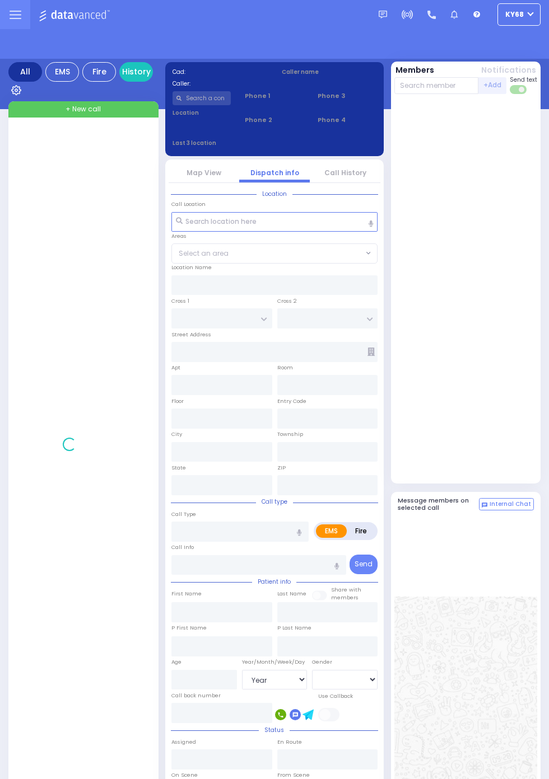
select select "Year"
select select "[DEMOGRAPHIC_DATA]"
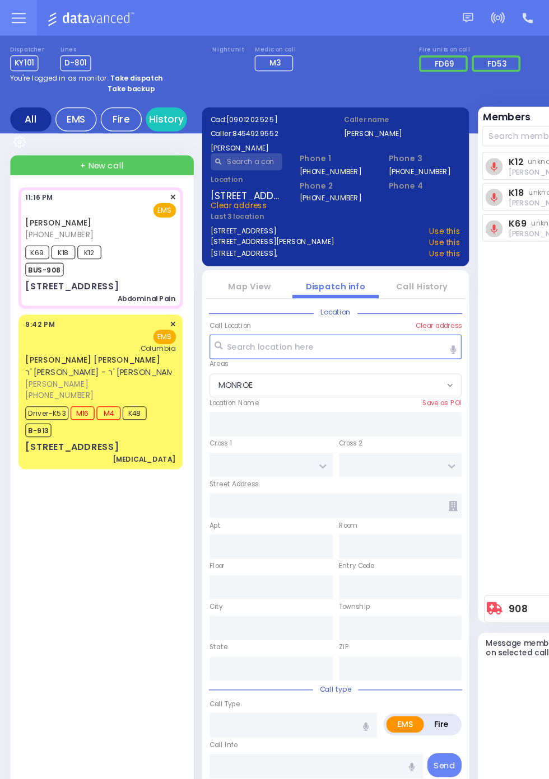
select select "MONROE"
type input "[PERSON_NAME]"
type input "[STREET_ADDRESS]"
type input "Monroe"
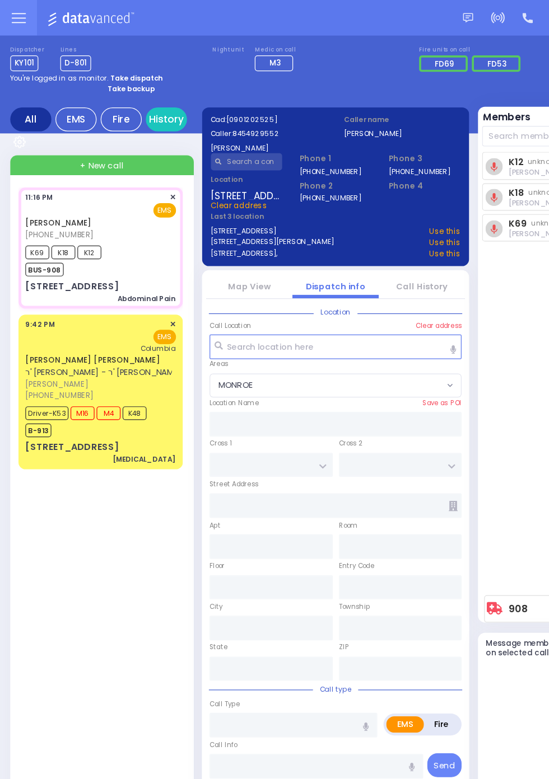
type input "[US_STATE]"
type input "10950"
type input "Abdominal Pain"
radio input "true"
type input "[PERSON_NAME]"
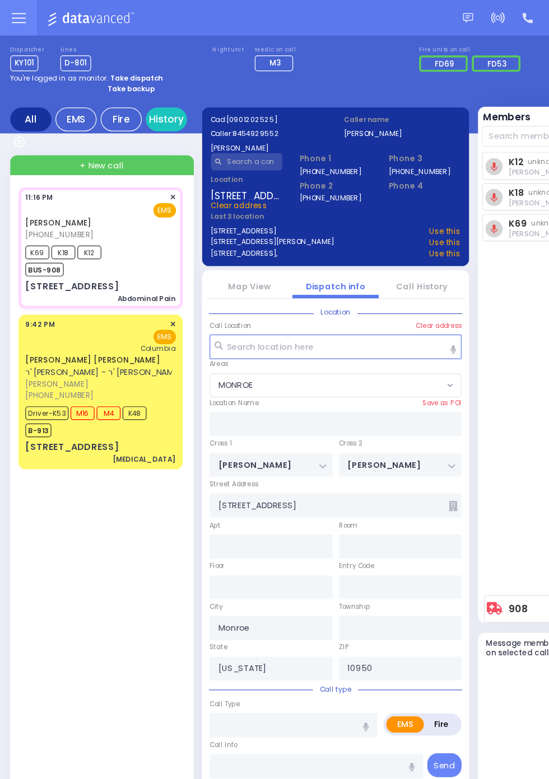
type input "KORNBLY"
type input "22"
select select "Year"
select select "[DEMOGRAPHIC_DATA]"
type input "23:16"
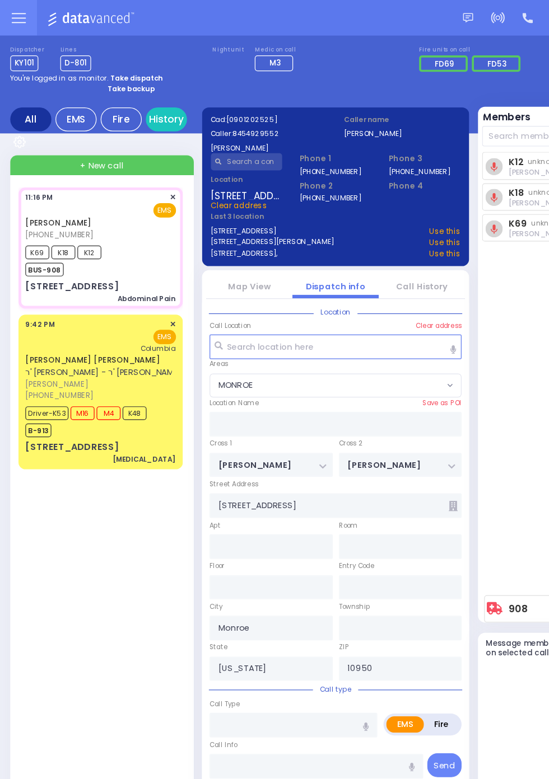
type input "23:18"
type input "23:19"
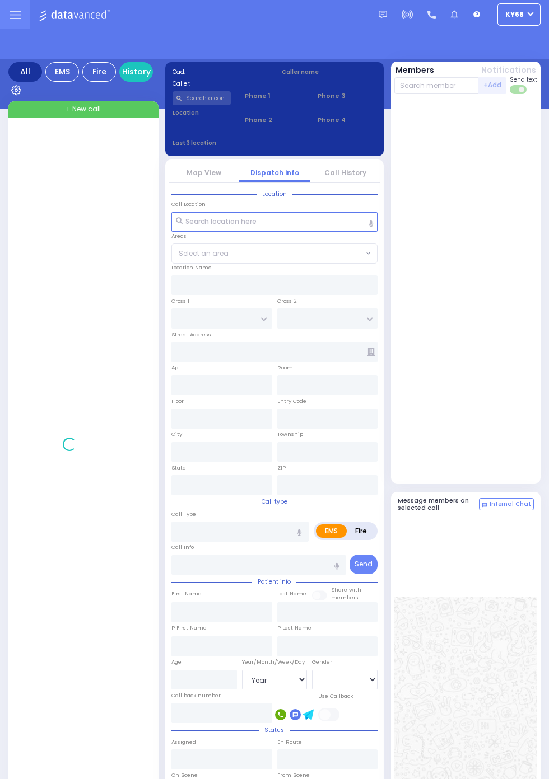
select select "Year"
select select "[DEMOGRAPHIC_DATA]"
select select "Year"
select select "[DEMOGRAPHIC_DATA]"
select select "Year"
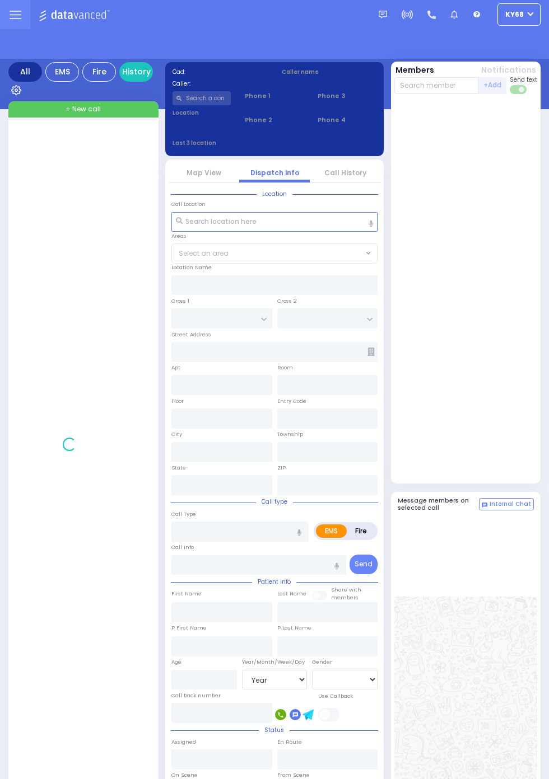
select select "[DEMOGRAPHIC_DATA]"
select select "Year"
select select "[DEMOGRAPHIC_DATA]"
select select "Year"
select select "[DEMOGRAPHIC_DATA]"
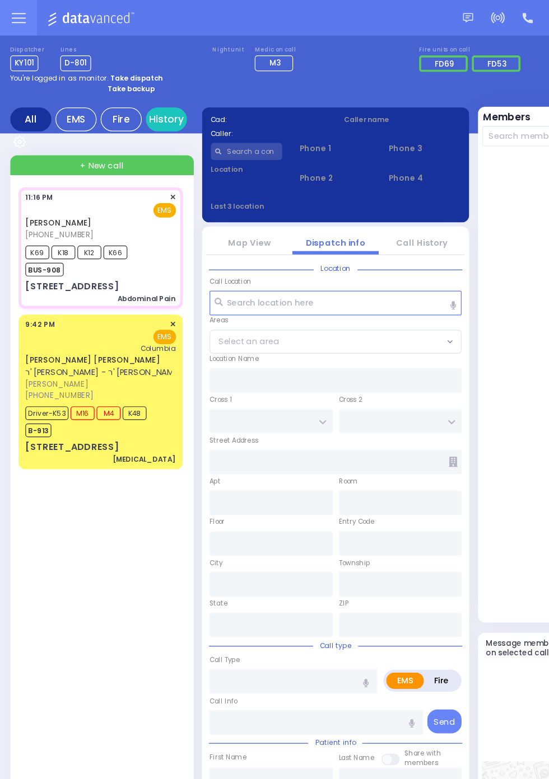
select select
type input "Abdominal Pain"
radio input "true"
type input "JOSEPH"
type input "KORNBLY"
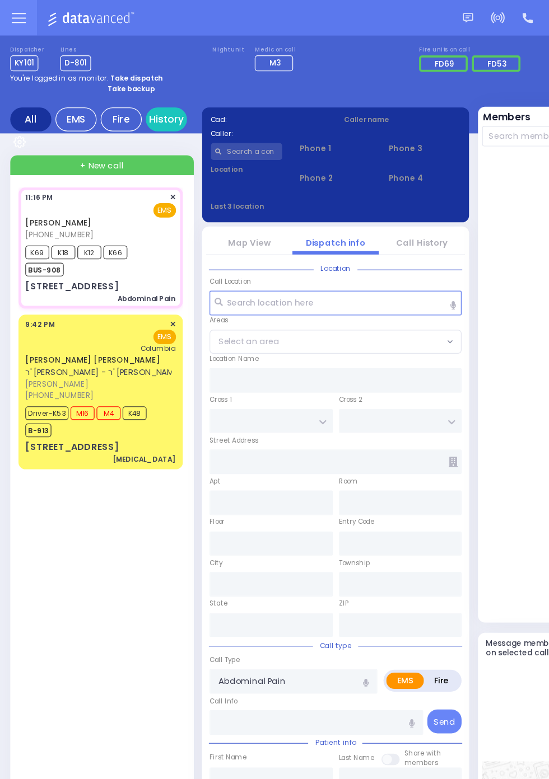
type input "22"
select select "Year"
select select "[DEMOGRAPHIC_DATA]"
type input "23:16"
type input "23:18"
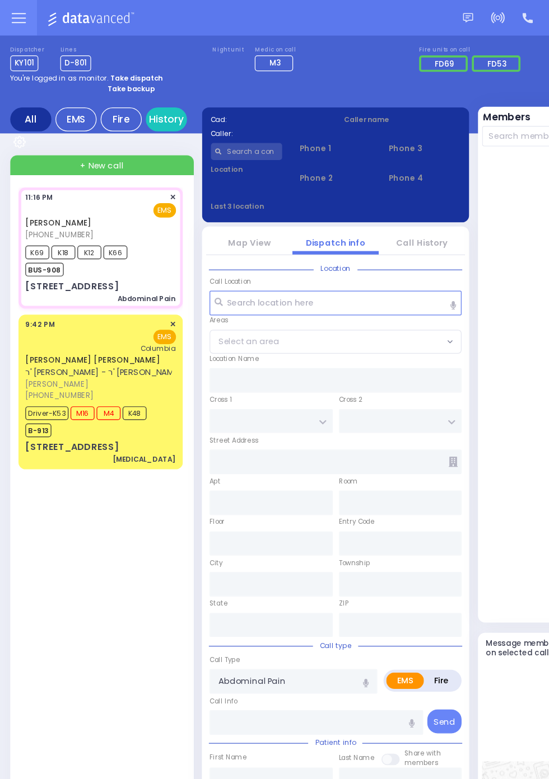
type input "23:19"
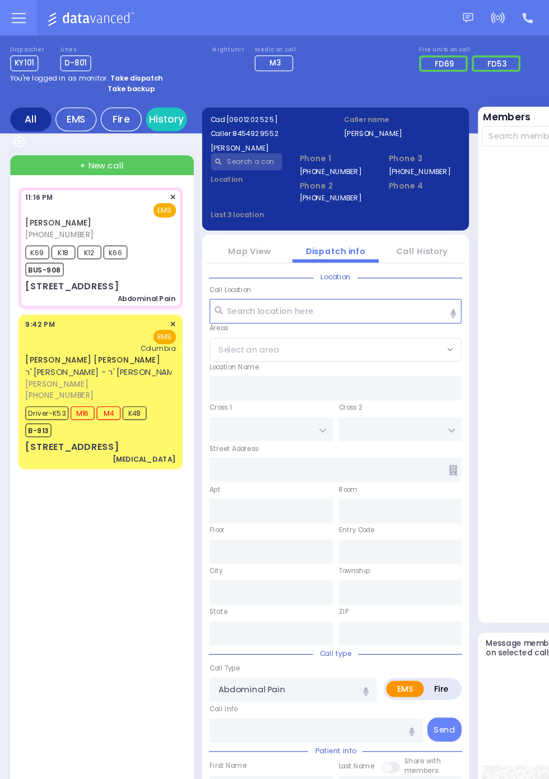
type input "BREWSTER RD"
type input "ALDEN RD"
type input "[STREET_ADDRESS]"
type input "Monroe"
type input "[US_STATE]"
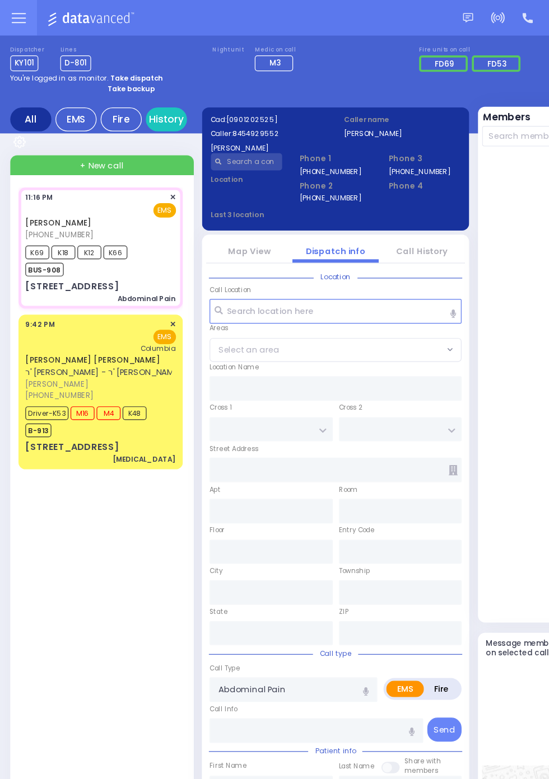
type input "10950"
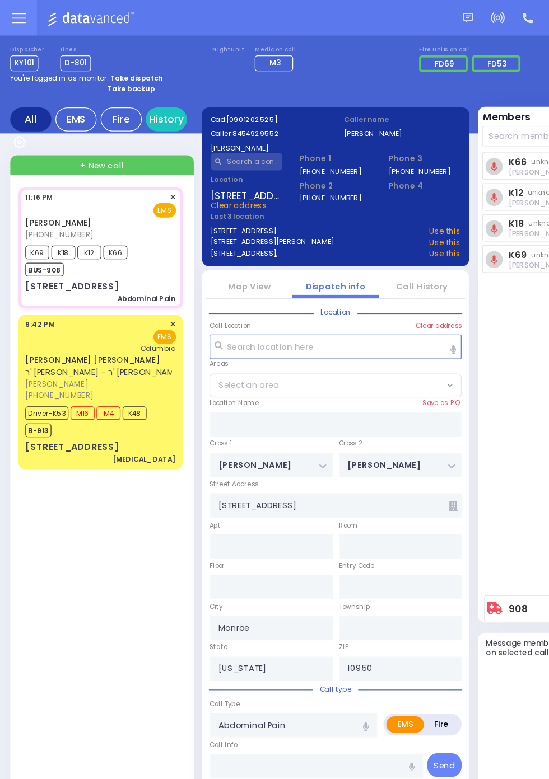
select select "MONROE"
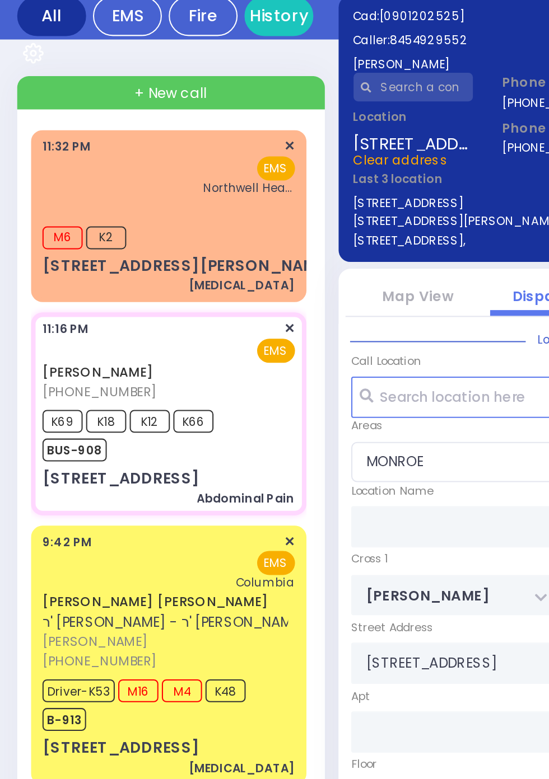
click at [30, 209] on span "M6" at bounding box center [31, 205] width 20 height 11
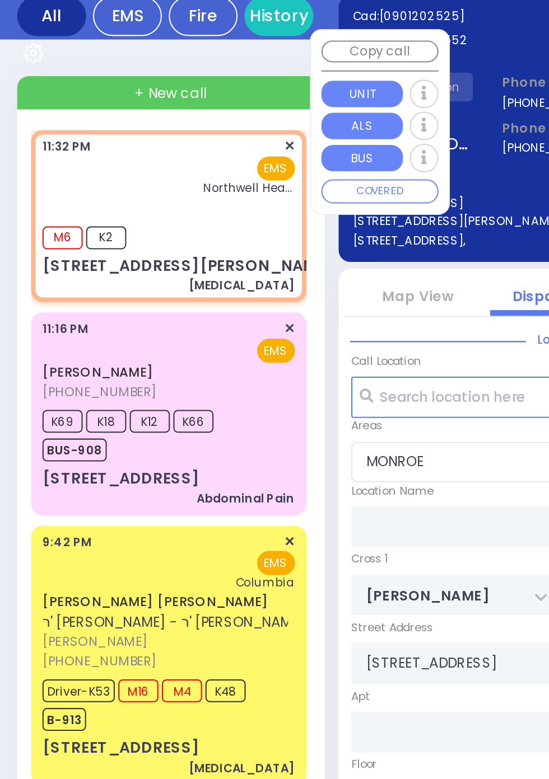
select select
type input "[MEDICAL_DATA]"
radio input "true"
select select
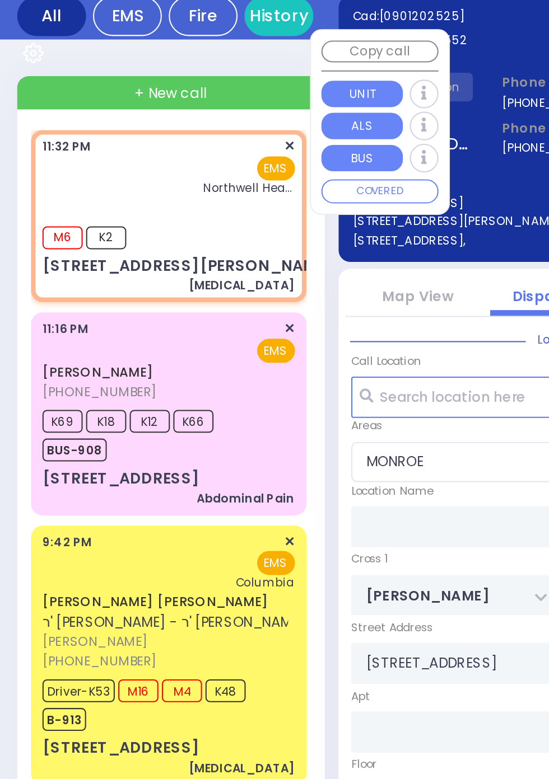
type input "23:32"
type input "23:33"
type input "Northwell Health [GEOGRAPHIC_DATA]"
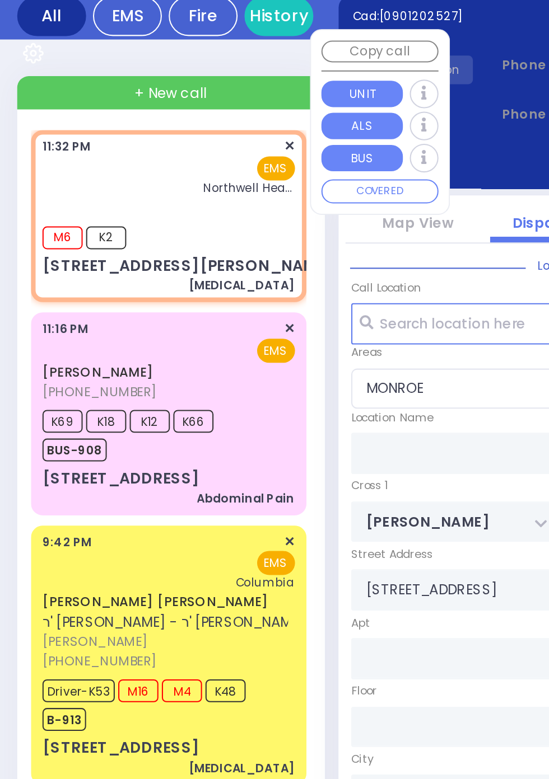
type input "VAN ARSDALE RD"
type input "GILBERT ST"
type input "[STREET_ADDRESS][PERSON_NAME]"
select select "[PERSON_NAME][GEOGRAPHIC_DATA]"
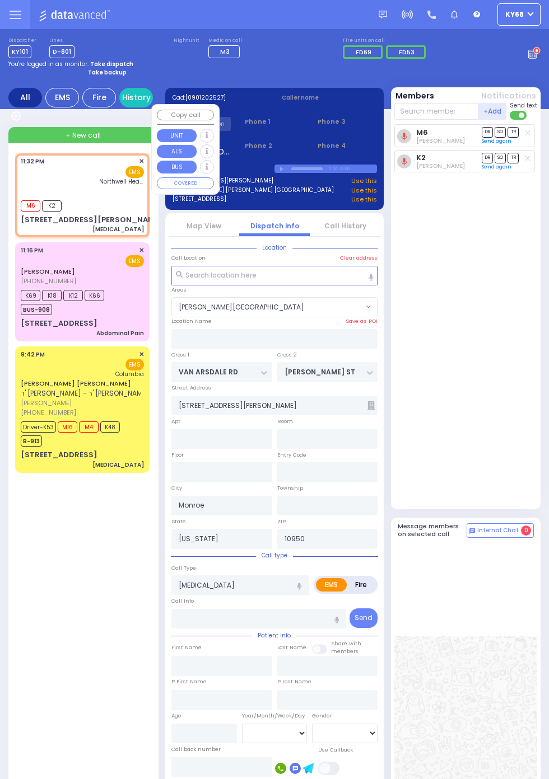
click at [510, 427] on div "M6 Shloma Zwibel DR SO TR" at bounding box center [467, 314] width 146 height 380
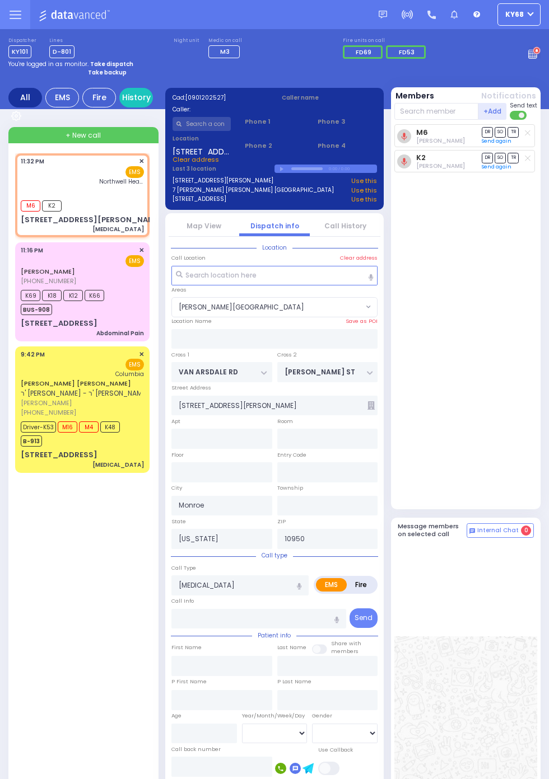
click at [368, 403] on icon at bounding box center [370, 405] width 7 height 8
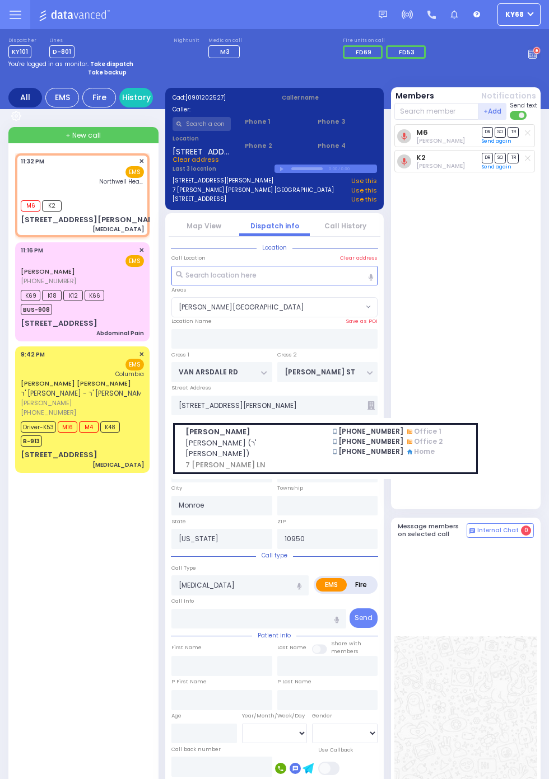
click at [505, 338] on div "M6 Shloma Zwibel DR SO TR" at bounding box center [467, 314] width 146 height 380
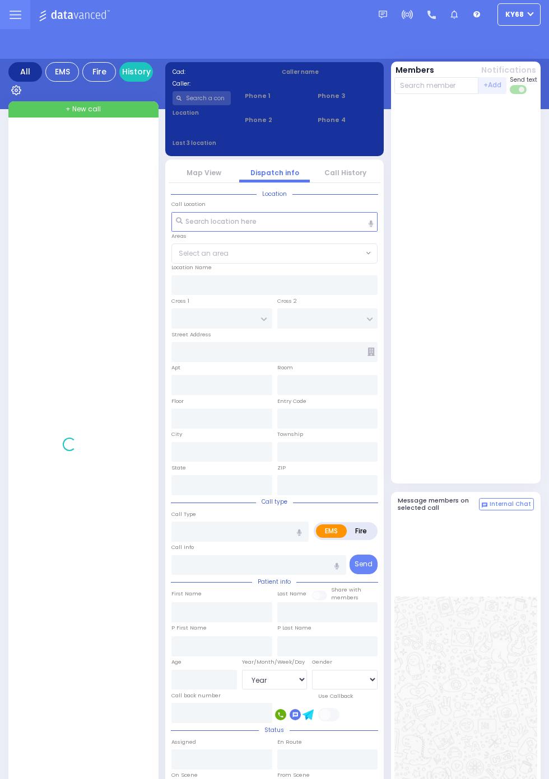
select select "Year"
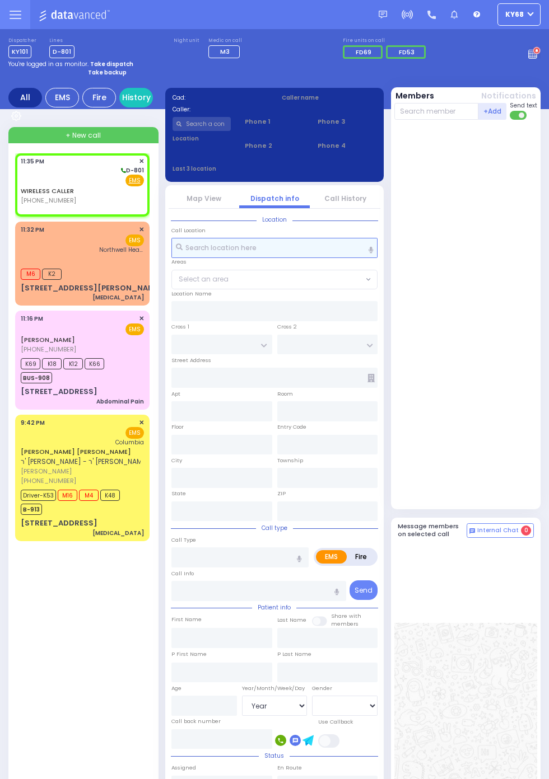
select select
radio input "true"
select select
type input "23:35"
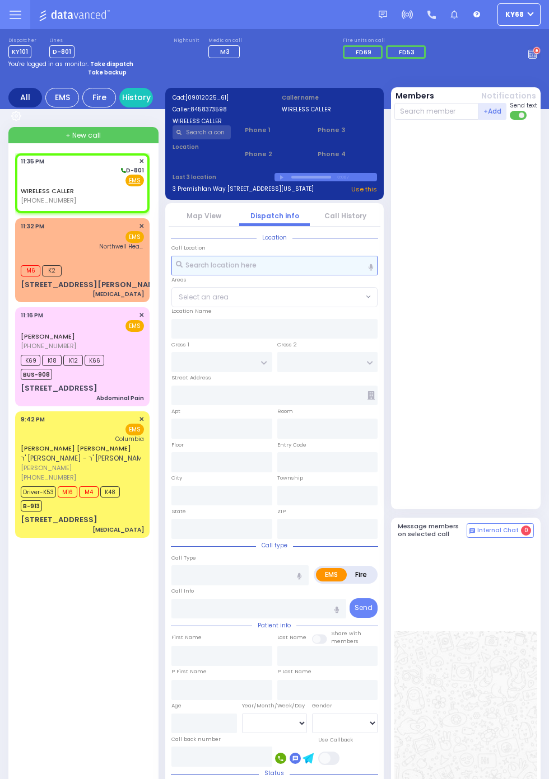
select select
radio input "true"
select select
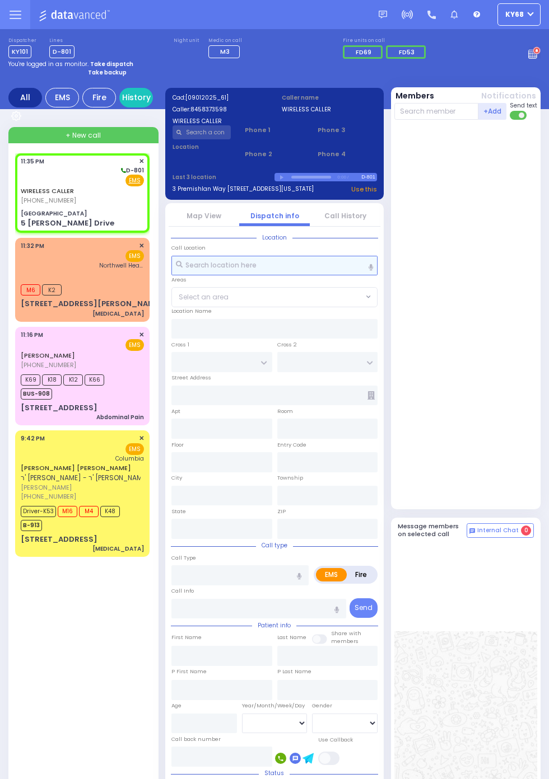
select select
radio input "true"
select select
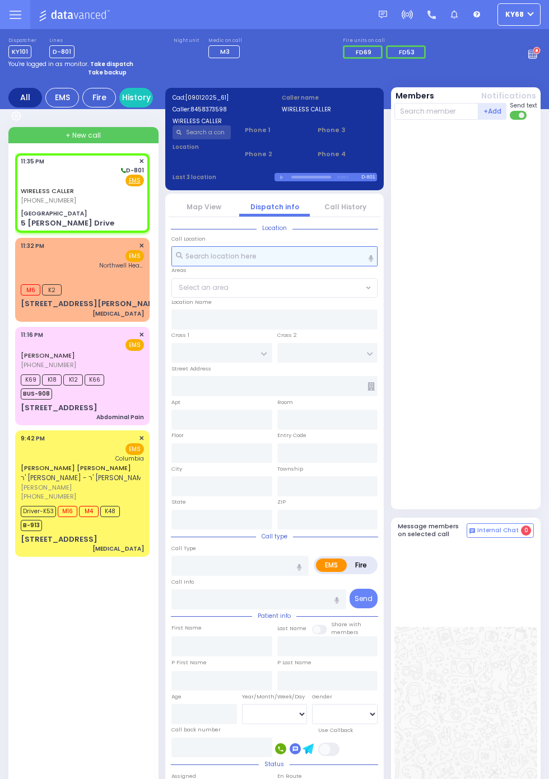
type input "[GEOGRAPHIC_DATA]"
type input "ISRAEL ZUPNICK DR"
type input "5 [PERSON_NAME] Drive"
type input "Kiryas Joel"
type input "[US_STATE]"
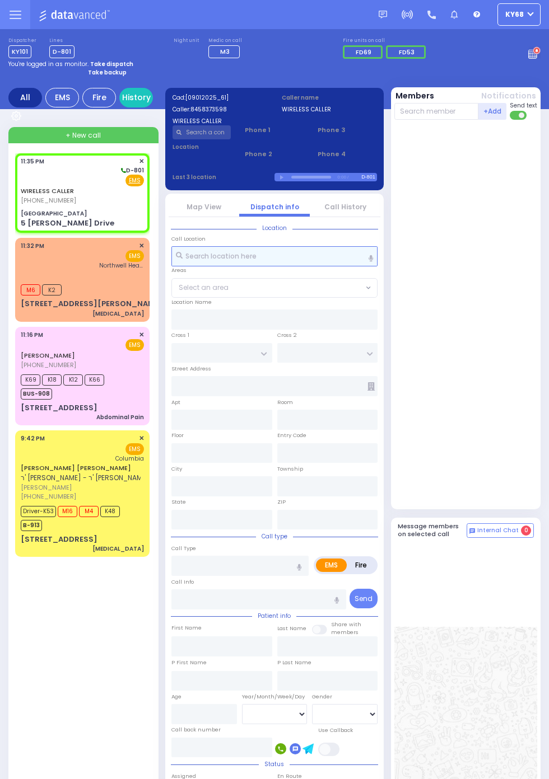
type input "10950"
select select "SECTION 4"
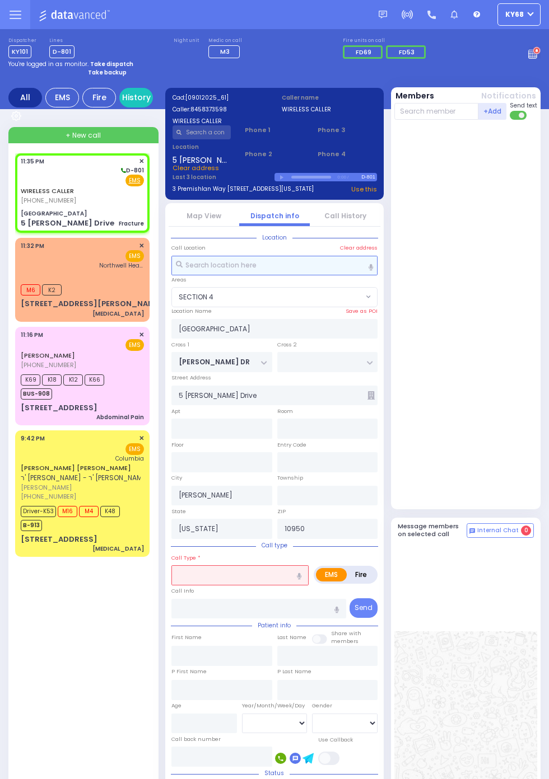
select select
type input "Fracture"
radio input "true"
select select
select select "SECTION 4"
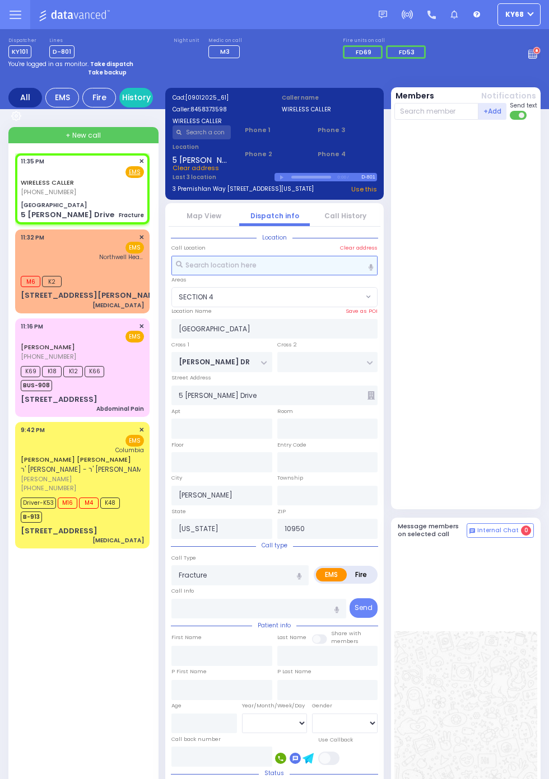
select select
radio input "true"
select select
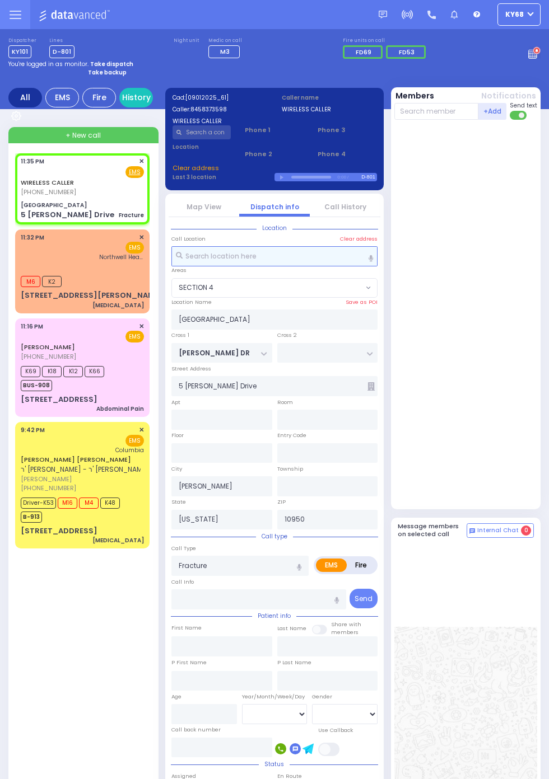
select select "SECTION 4"
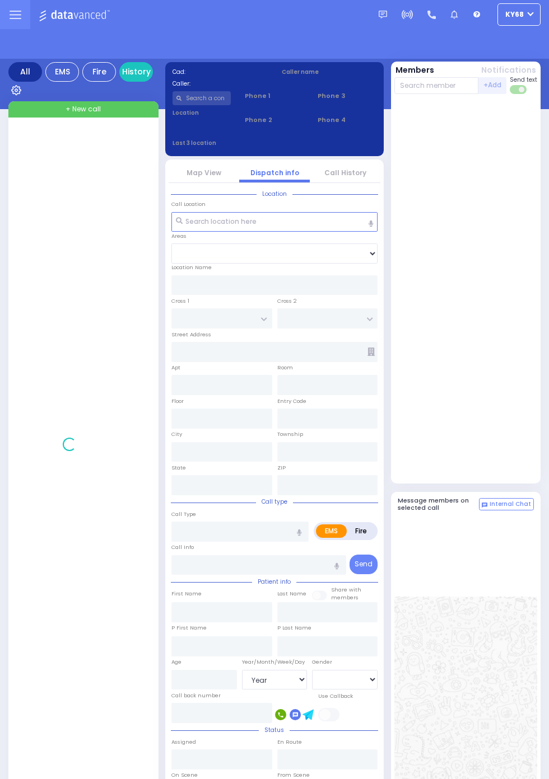
select select "Year"
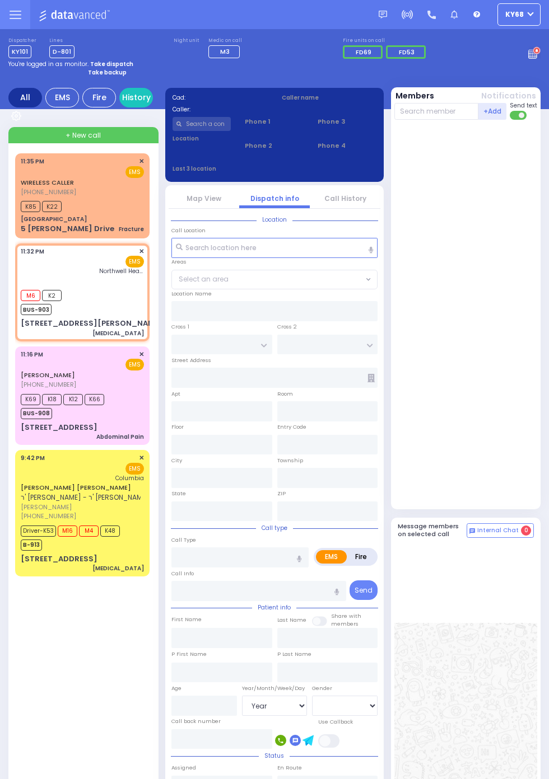
select select
type input "[MEDICAL_DATA]"
radio input "true"
select select
type input "23:32"
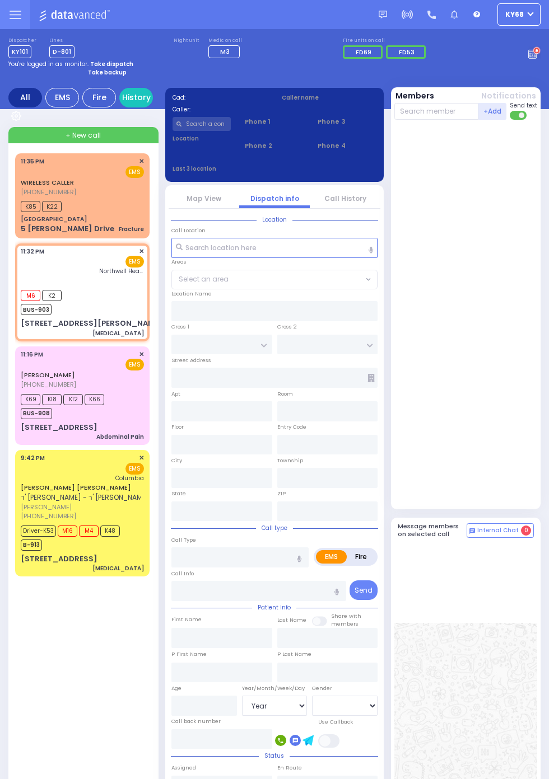
type input "23:33"
type input "Northwell Health [GEOGRAPHIC_DATA]"
type input "VAN ARSDALE RD"
type input "[PERSON_NAME] ST"
type input "[STREET_ADDRESS][PERSON_NAME]"
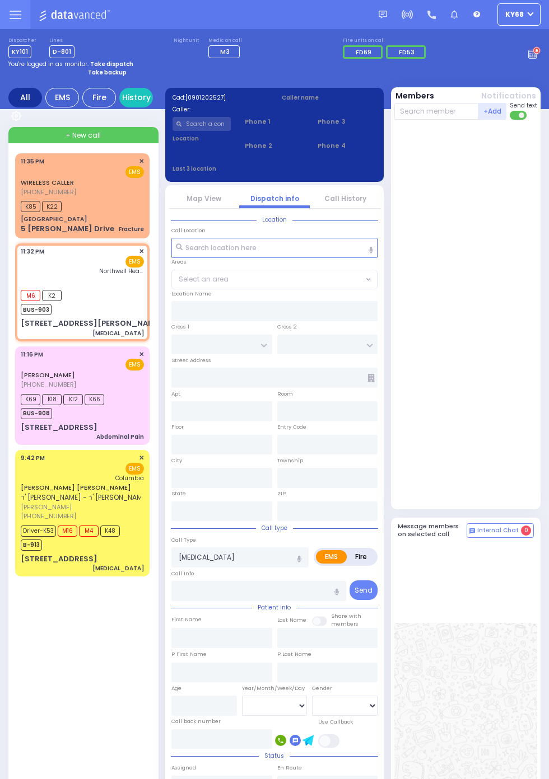
type input "Monroe"
type input "[US_STATE]"
type input "10950"
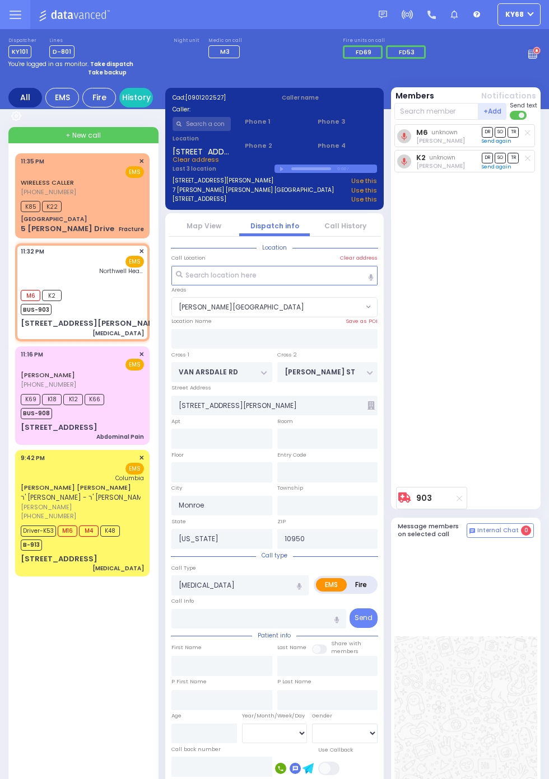
select select "[PERSON_NAME][GEOGRAPHIC_DATA]"
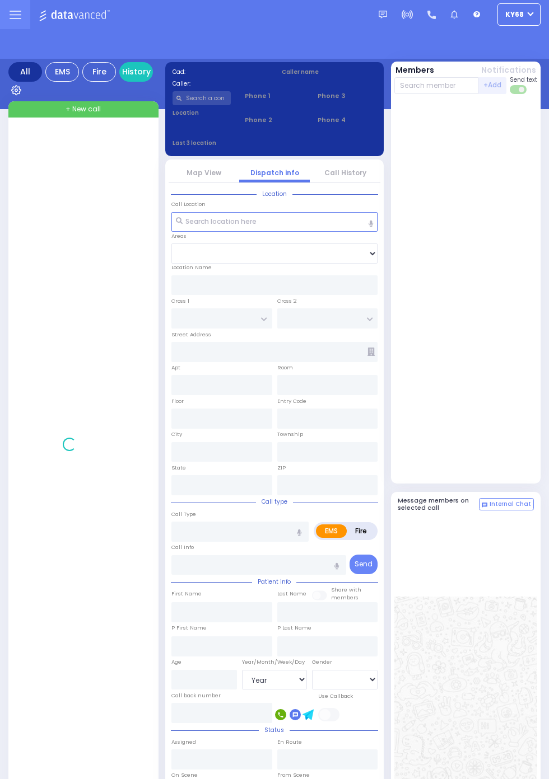
select select "Year"
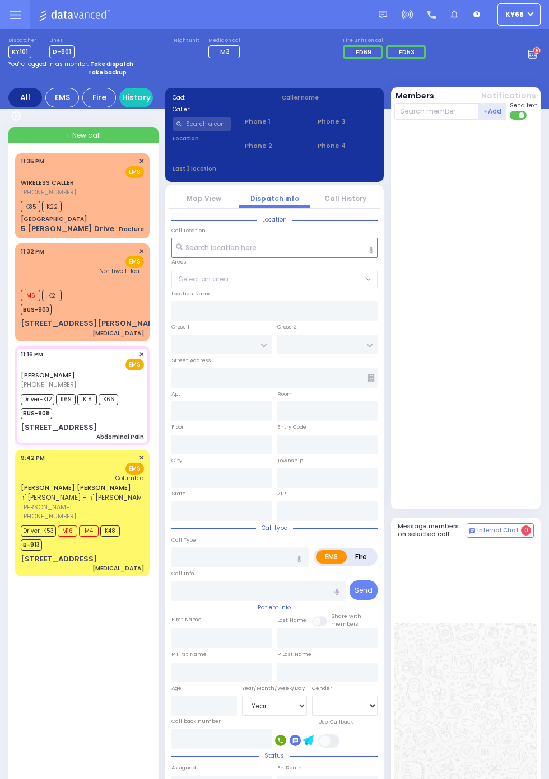
select select
type input "Abdominal Pain"
radio input "true"
type input "[PERSON_NAME]"
type input "KORNBLY"
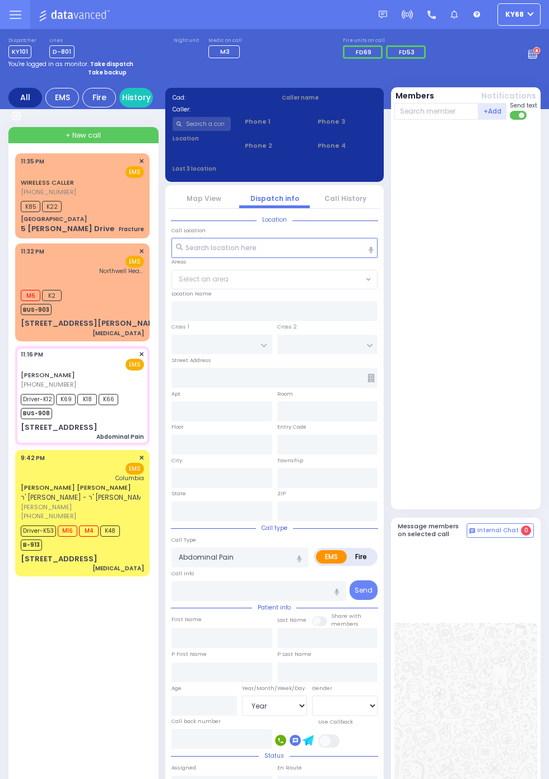
type input "Unknown"
type input "22"
select select "Year"
select select "[DEMOGRAPHIC_DATA]"
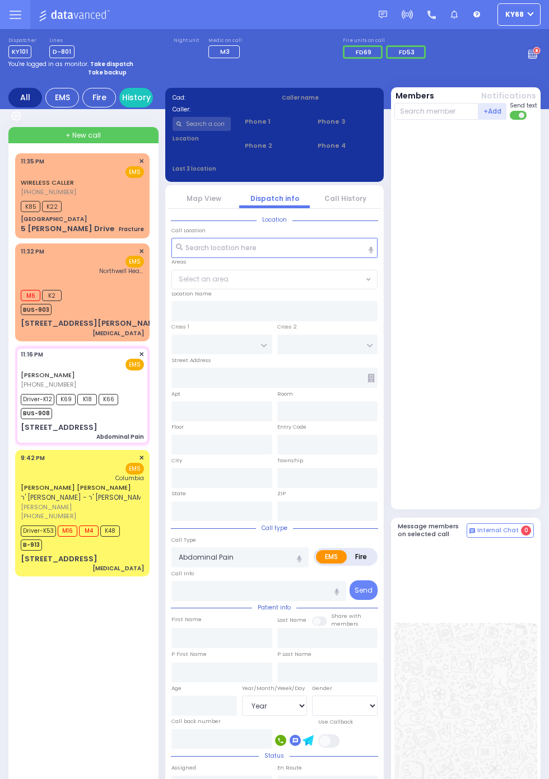
type input "23:16"
type input "23:18"
type input "23:19"
type input "23:40"
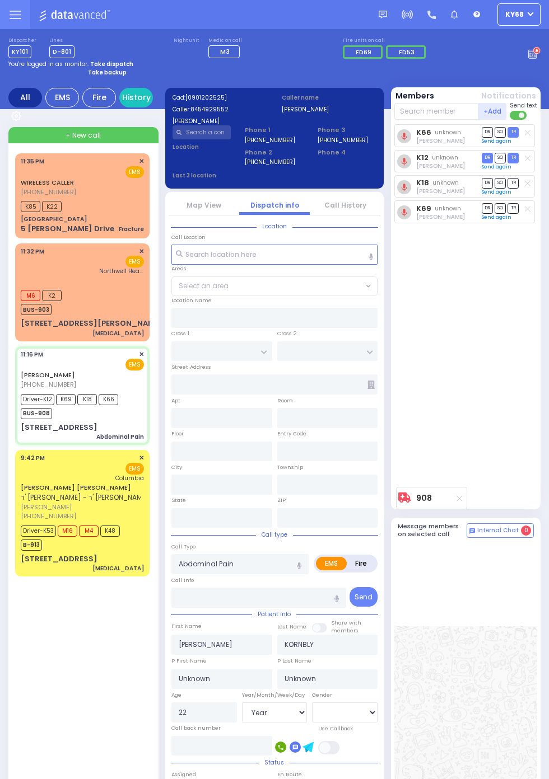
type input "BREWSTER RD"
type input "[PERSON_NAME]"
type input "[STREET_ADDRESS]"
type input "Monroe"
type input "New York"
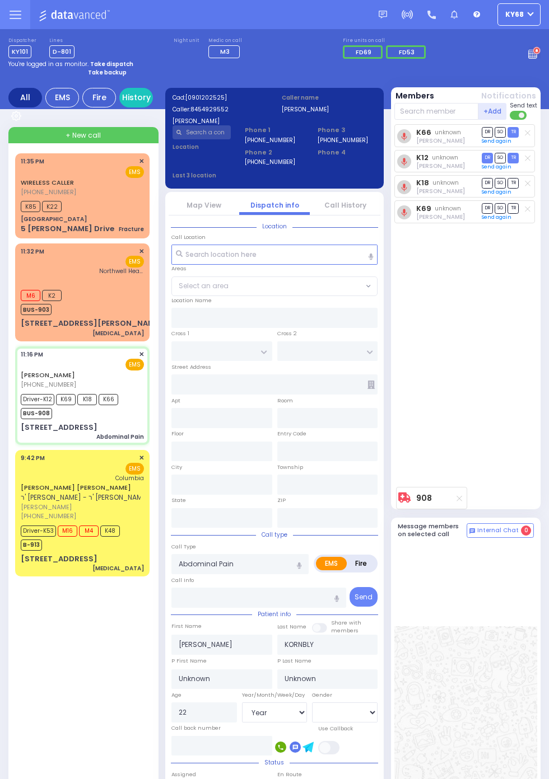
type input "10950"
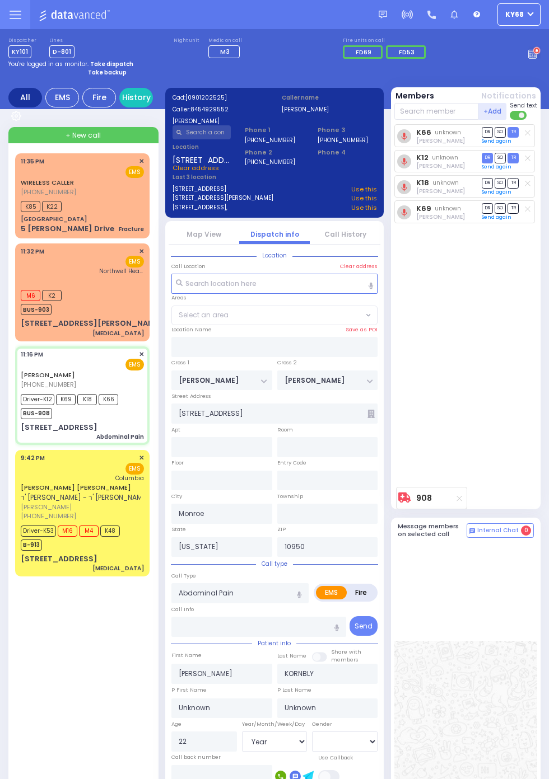
select select
radio input "true"
select select "Year"
select select "[DEMOGRAPHIC_DATA]"
select select "MONROE"
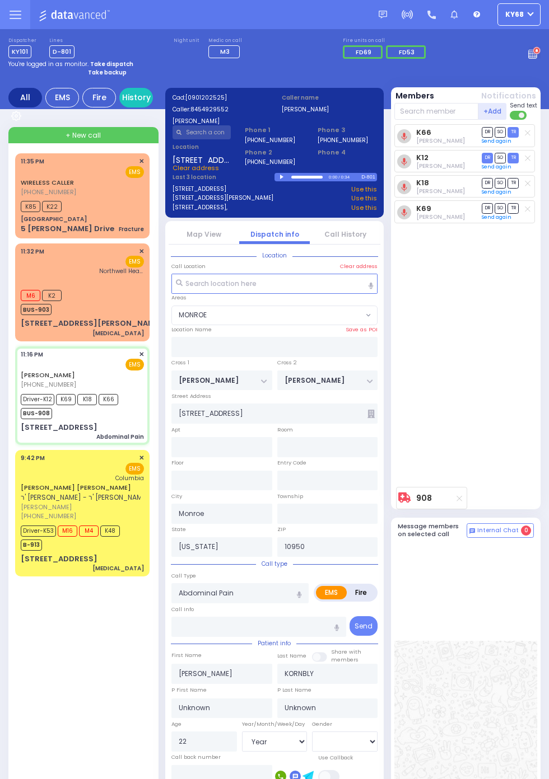
select select
radio input "true"
select select "Year"
select select "[DEMOGRAPHIC_DATA]"
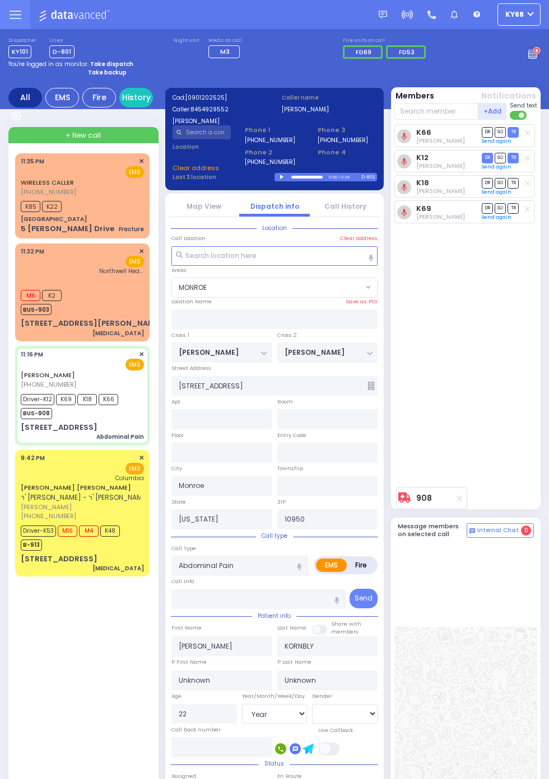
select select
radio input "true"
select select "Year"
select select "[DEMOGRAPHIC_DATA]"
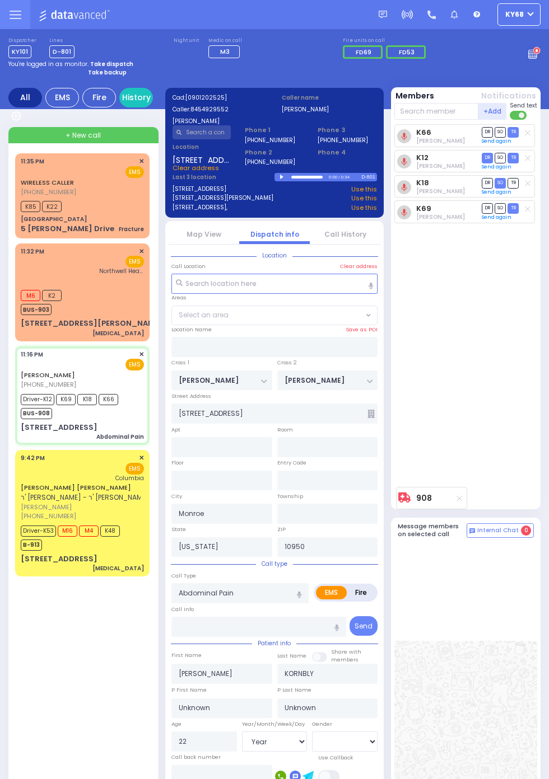
select select "MONROE"
select select
radio input "true"
select select "Year"
select select "[DEMOGRAPHIC_DATA]"
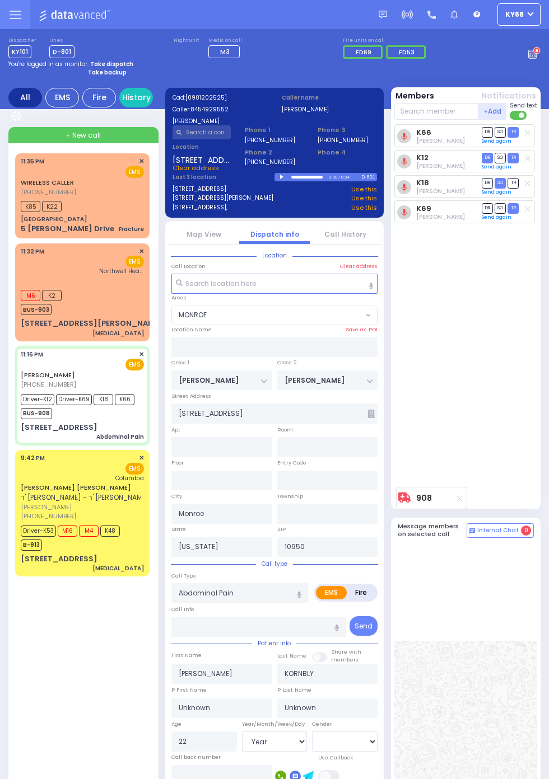
type input "23:38"
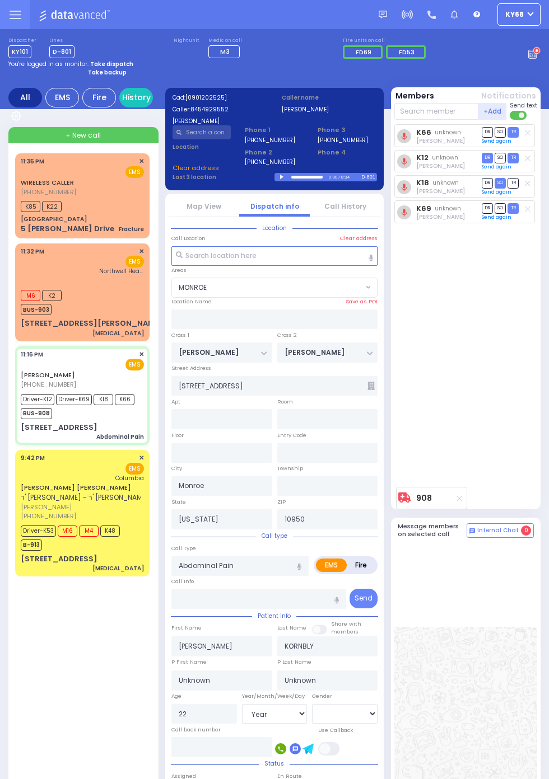
select select
radio input "true"
select select "Year"
select select "[DEMOGRAPHIC_DATA]"
select select "MONROE"
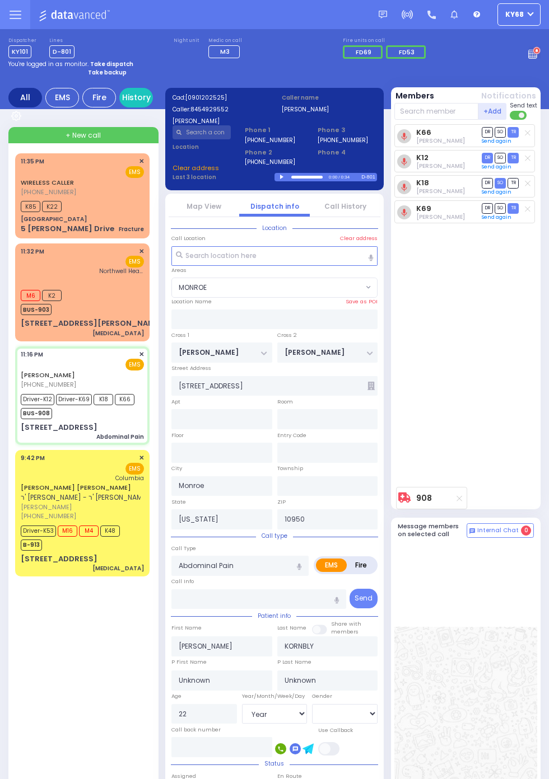
select select "MONROE"
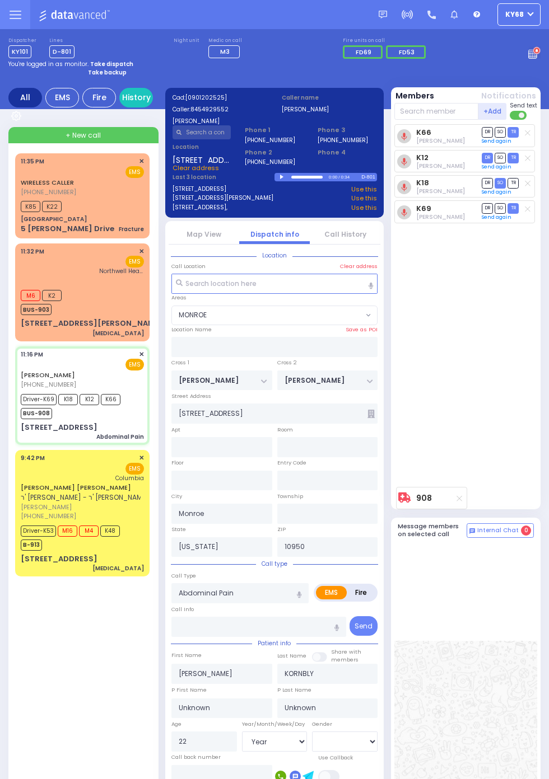
select select
radio input "true"
select select "Year"
select select "[DEMOGRAPHIC_DATA]"
select select "MONROE"
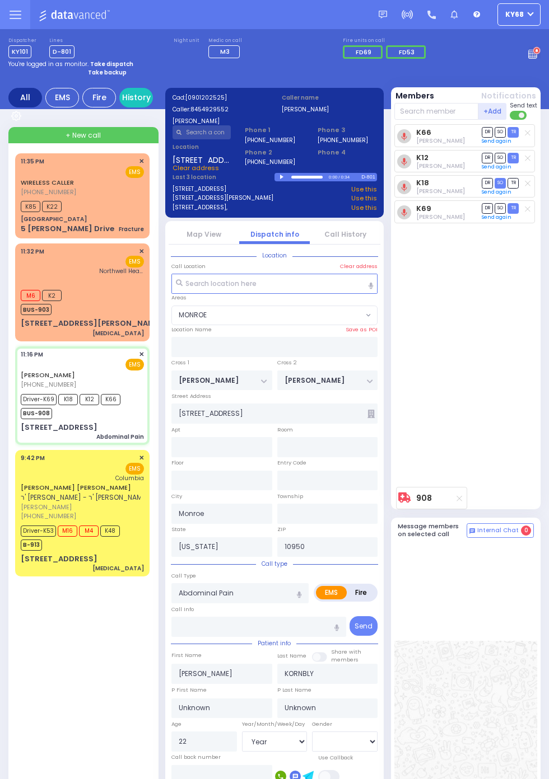
select select
radio input "true"
select select "Year"
select select "[DEMOGRAPHIC_DATA]"
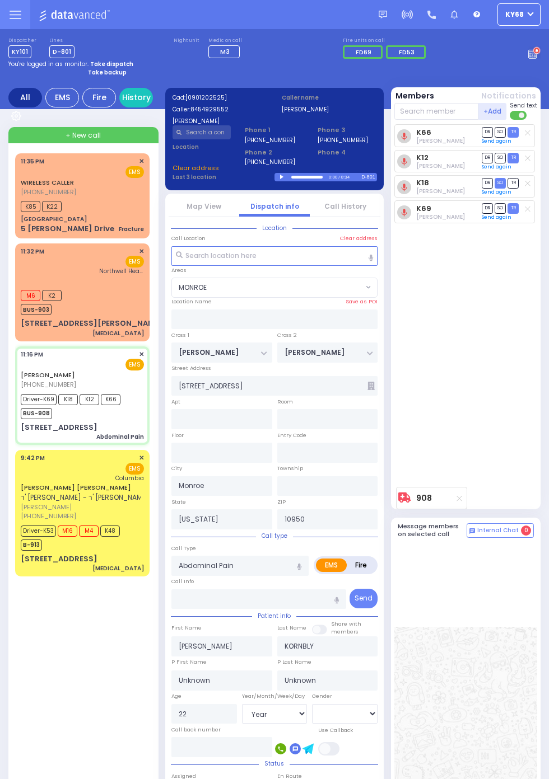
select select "MONROE"
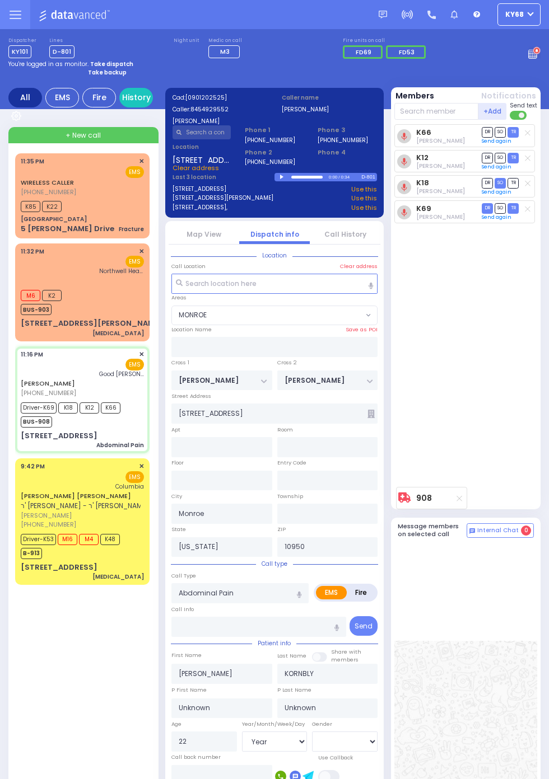
select select
radio input "true"
select select "Year"
select select "[DEMOGRAPHIC_DATA]"
type input "Good Samaritan Hospital"
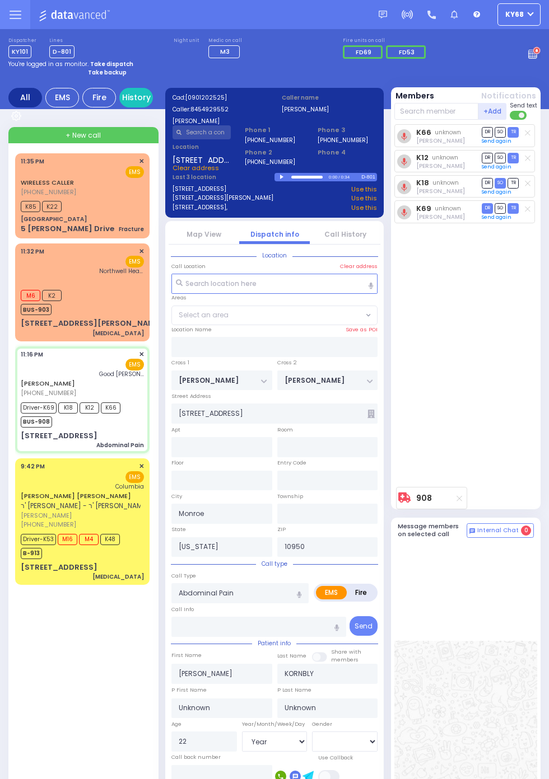
select select "MONROE"
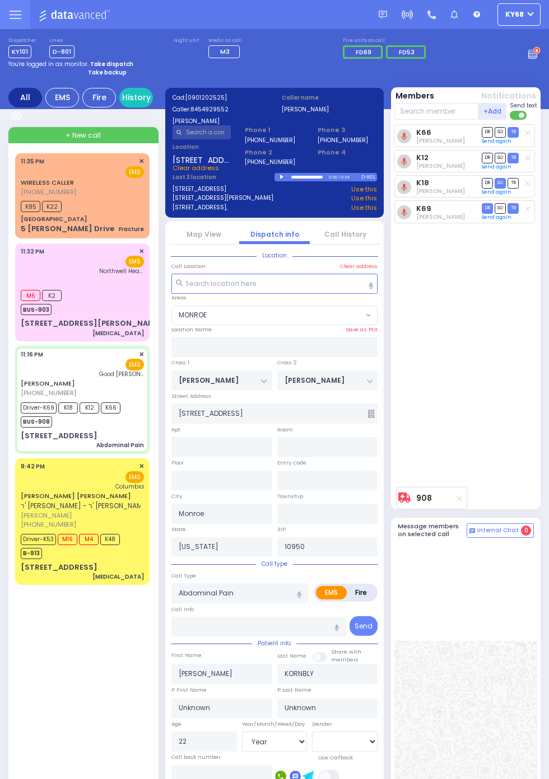
select select
radio input "true"
type input "Debie"
type input "Teitelbaul"
select select "Year"
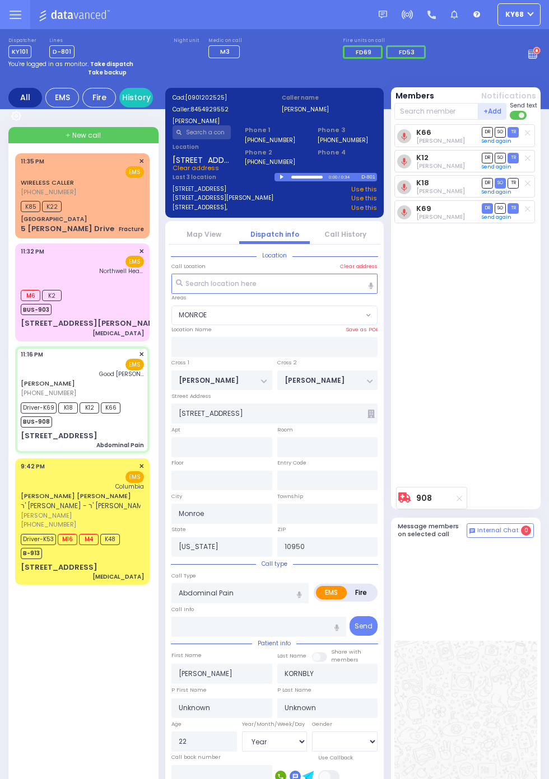
select select "[DEMOGRAPHIC_DATA]"
select select "MONROE"
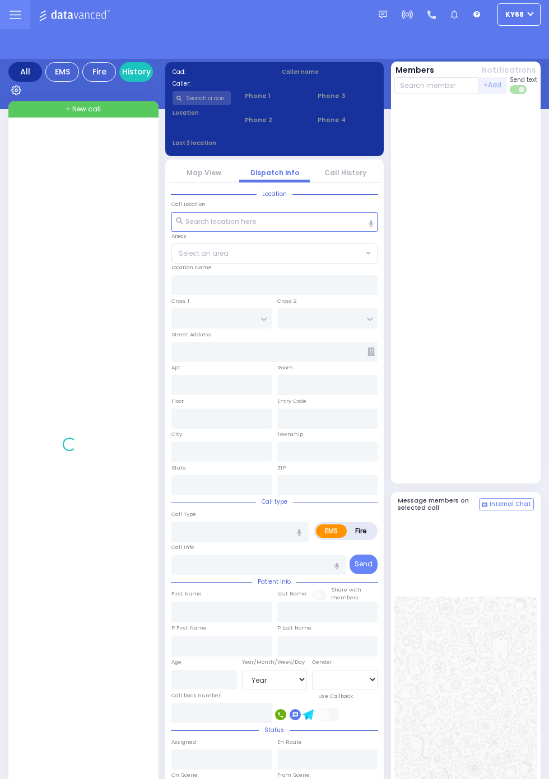
select select "Year"
select select "[DEMOGRAPHIC_DATA]"
select select "Year"
select select "[DEMOGRAPHIC_DATA]"
